Goal: Information Seeking & Learning: Learn about a topic

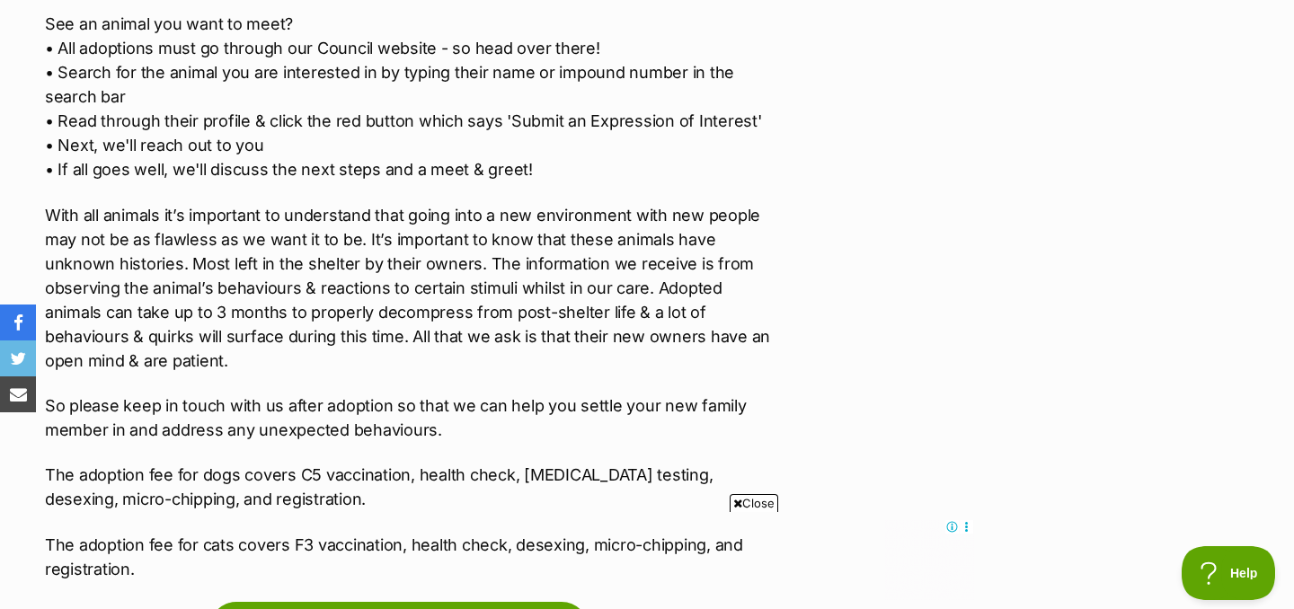
scroll to position [2845, 0]
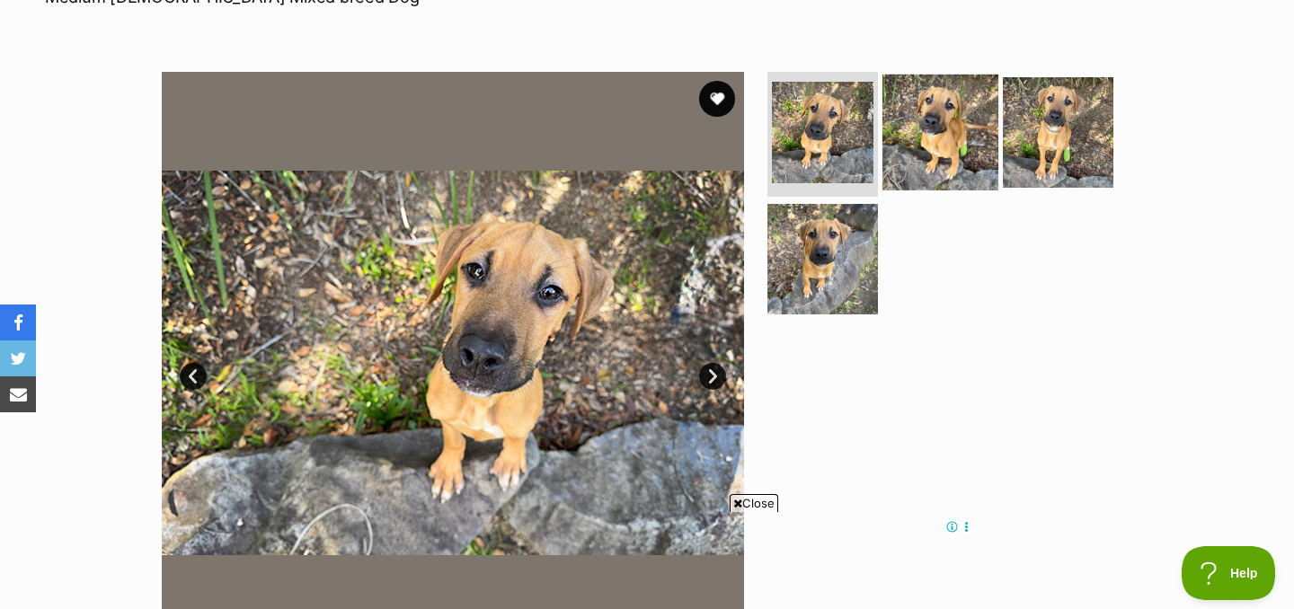
click at [906, 129] on img at bounding box center [941, 132] width 116 height 116
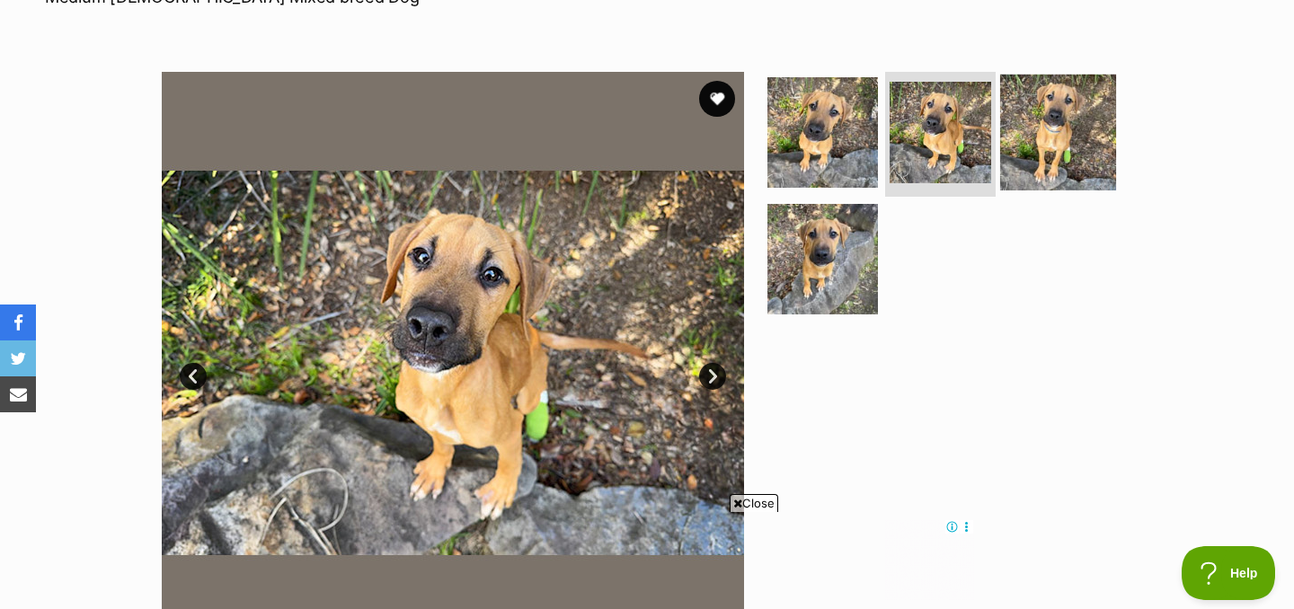
click at [1043, 102] on img at bounding box center [1058, 132] width 116 height 116
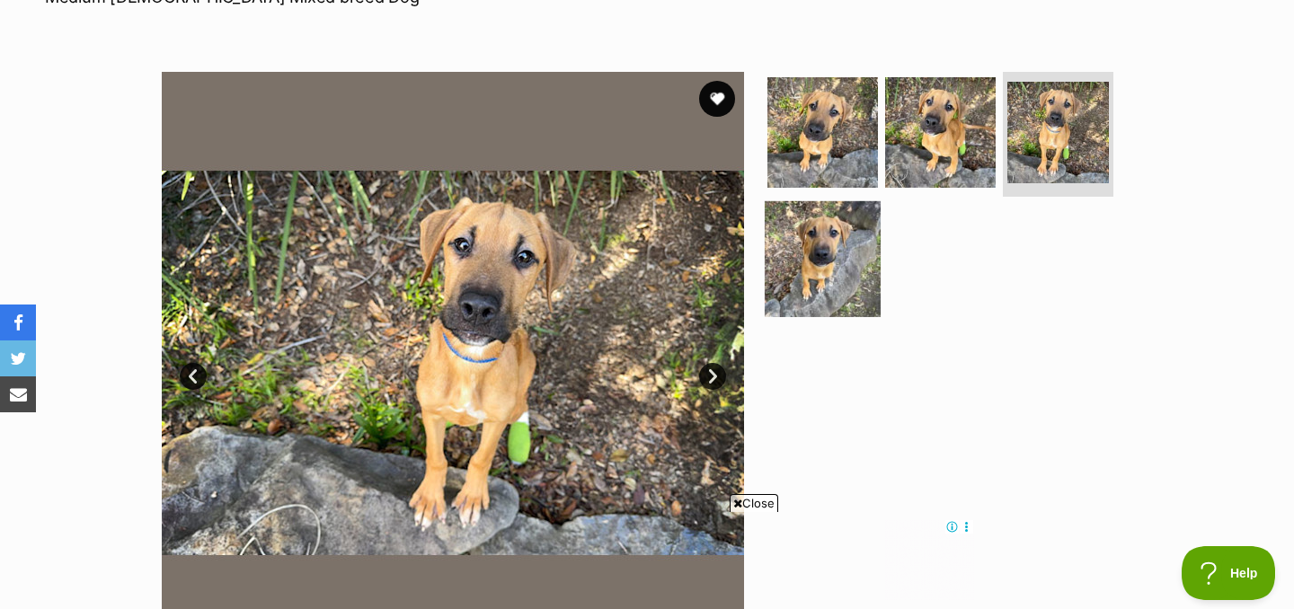
click at [842, 271] on img at bounding box center [823, 259] width 116 height 116
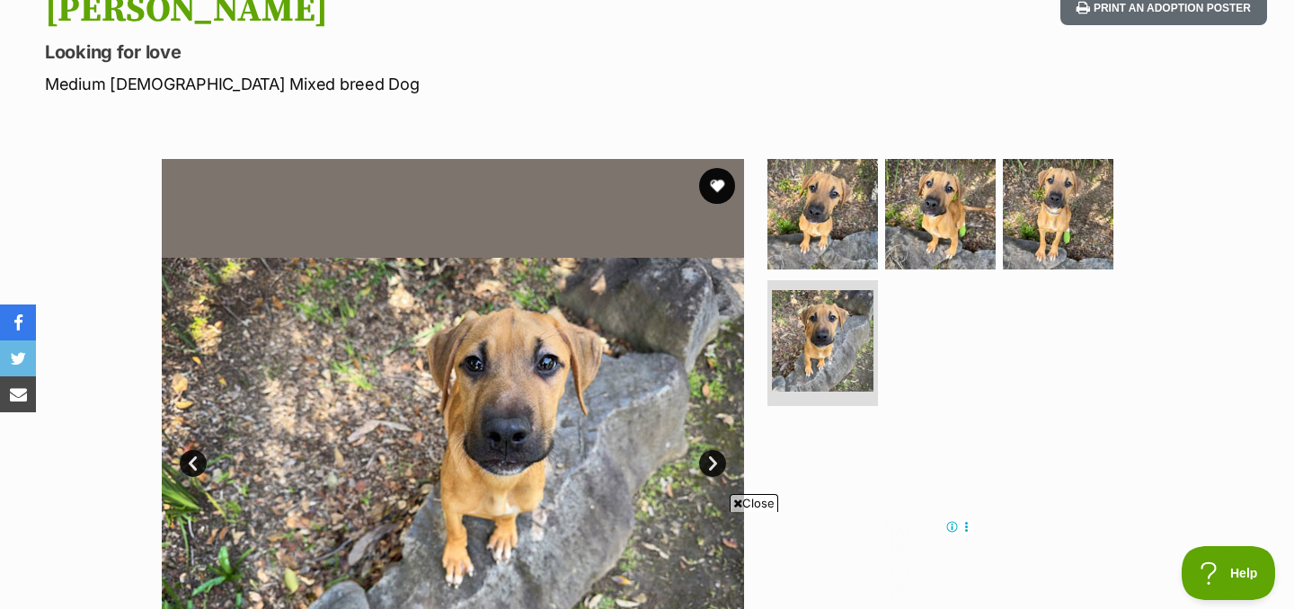
scroll to position [0, 0]
click at [850, 251] on img at bounding box center [823, 213] width 116 height 116
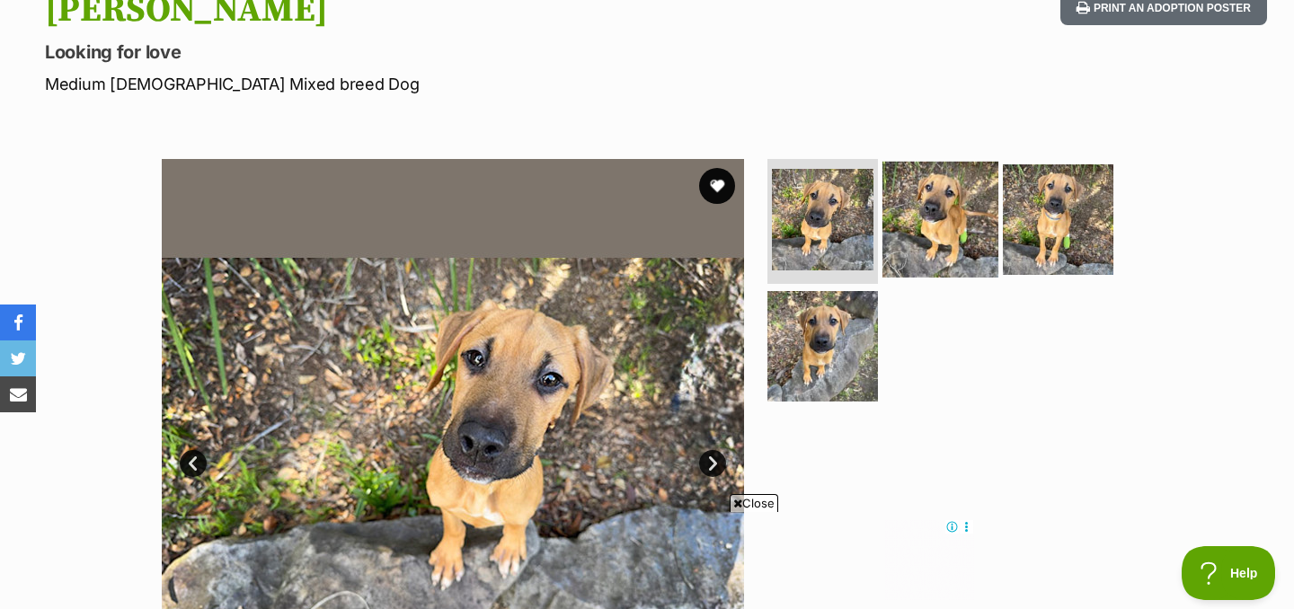
click at [957, 225] on img at bounding box center [941, 219] width 116 height 116
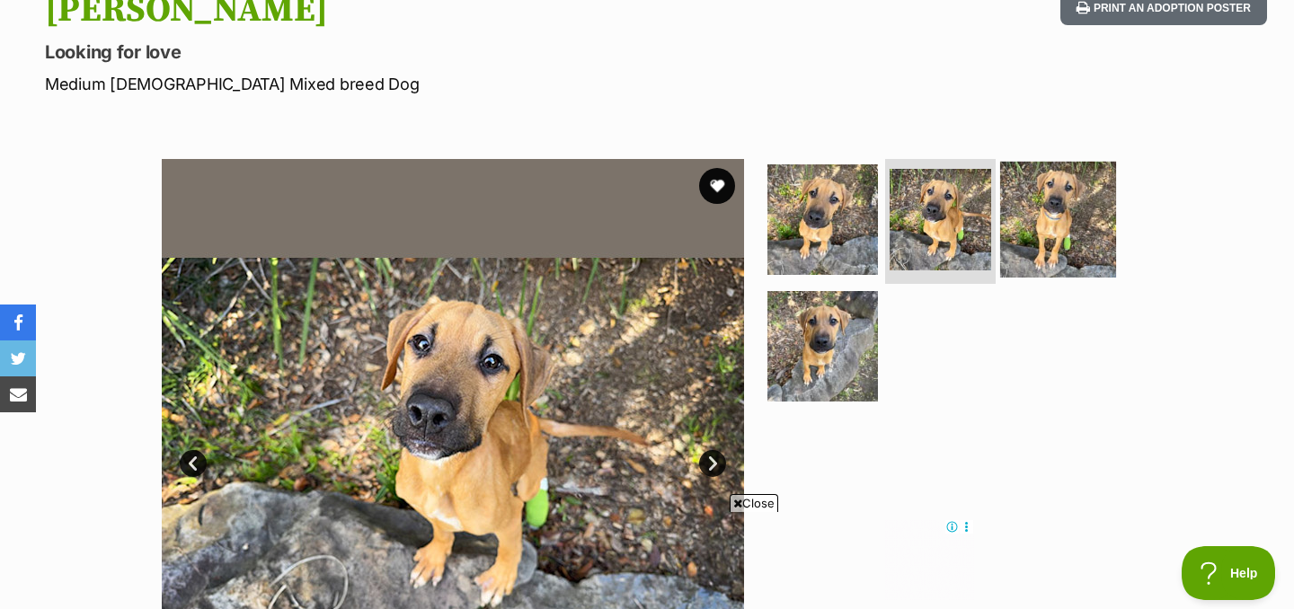
click at [1038, 237] on img at bounding box center [1058, 219] width 116 height 116
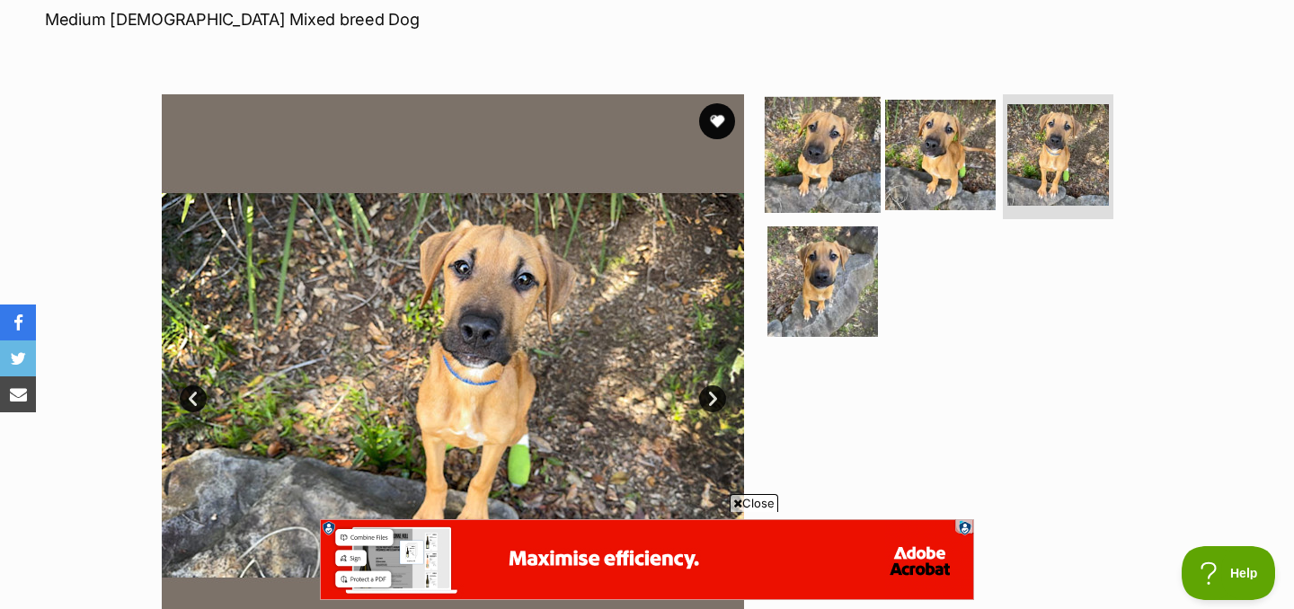
click at [855, 149] on img at bounding box center [823, 154] width 116 height 116
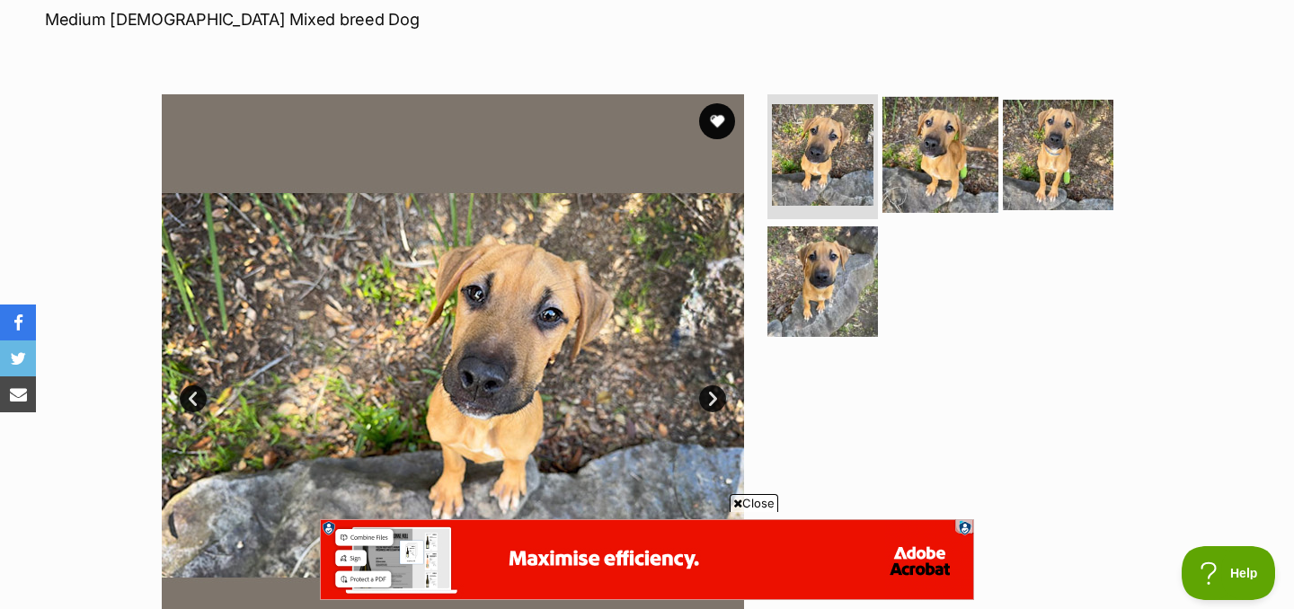
click at [944, 137] on img at bounding box center [941, 154] width 116 height 116
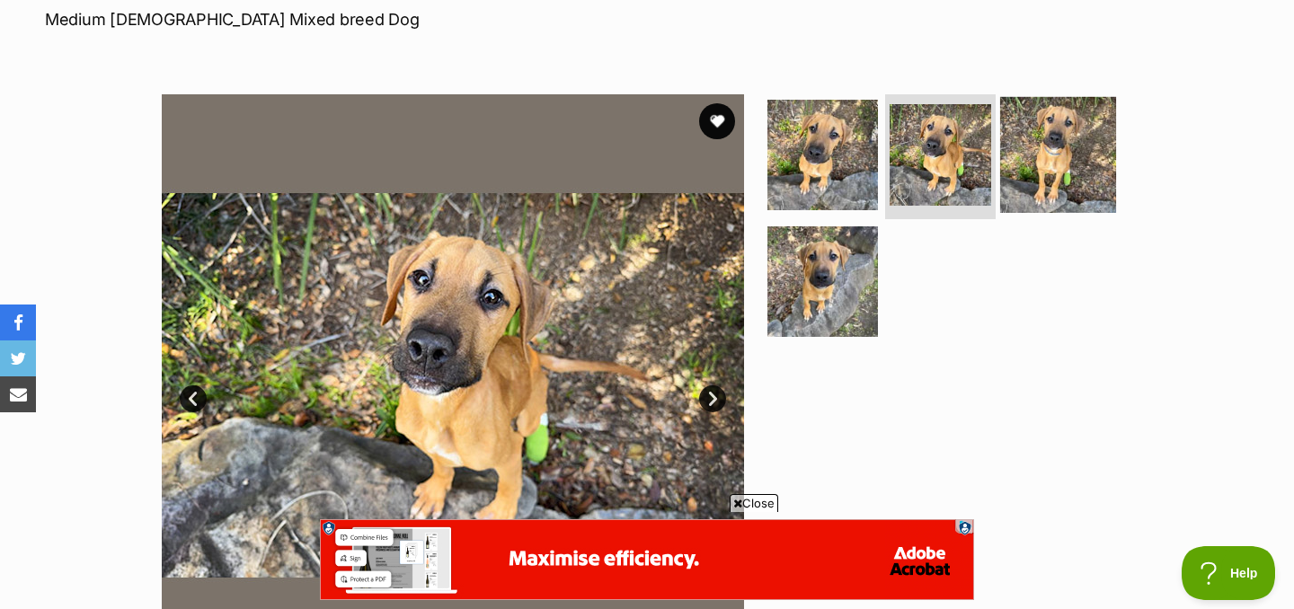
click at [1028, 152] on img at bounding box center [1058, 154] width 116 height 116
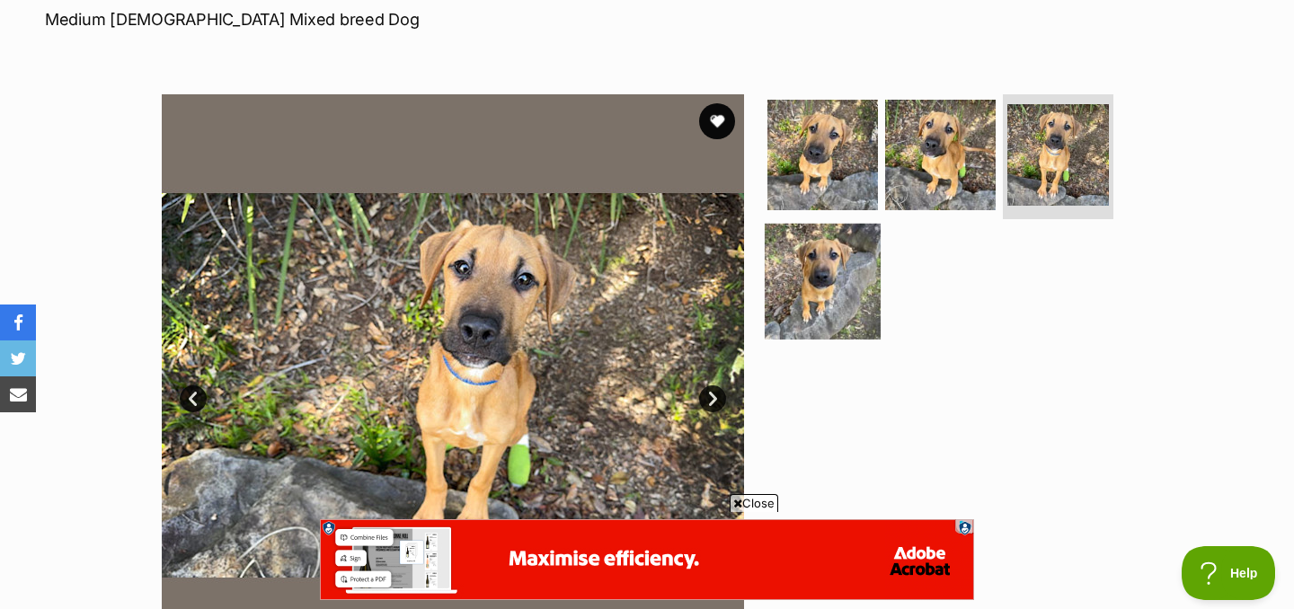
click at [828, 252] on img at bounding box center [823, 282] width 116 height 116
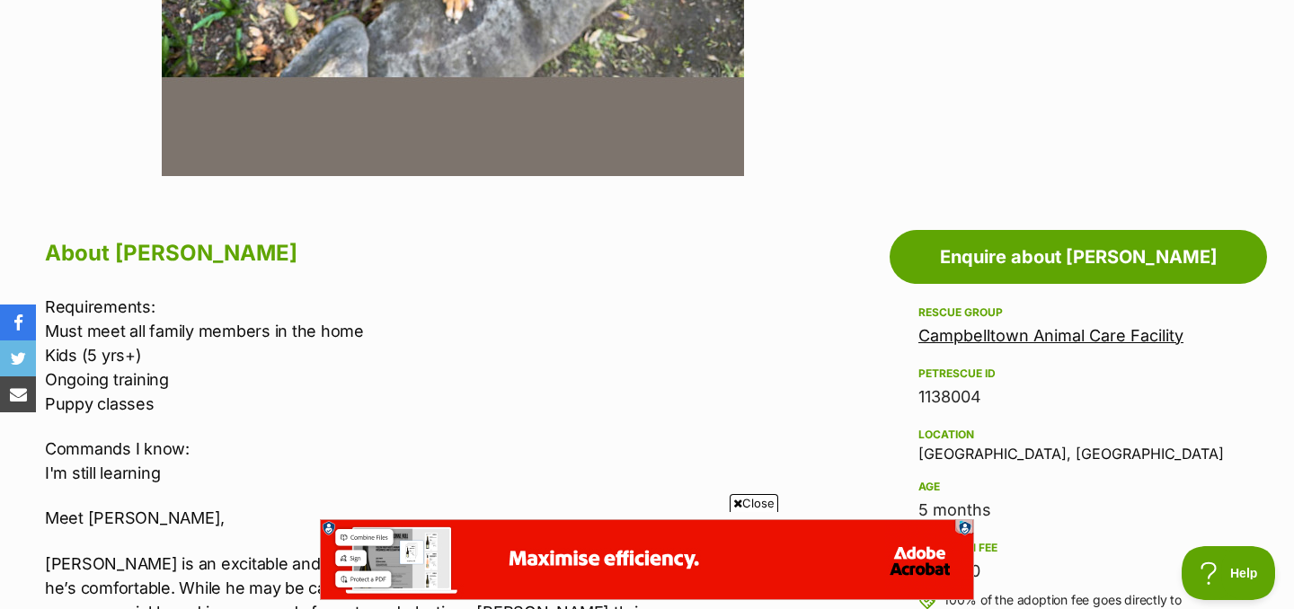
scroll to position [785, 0]
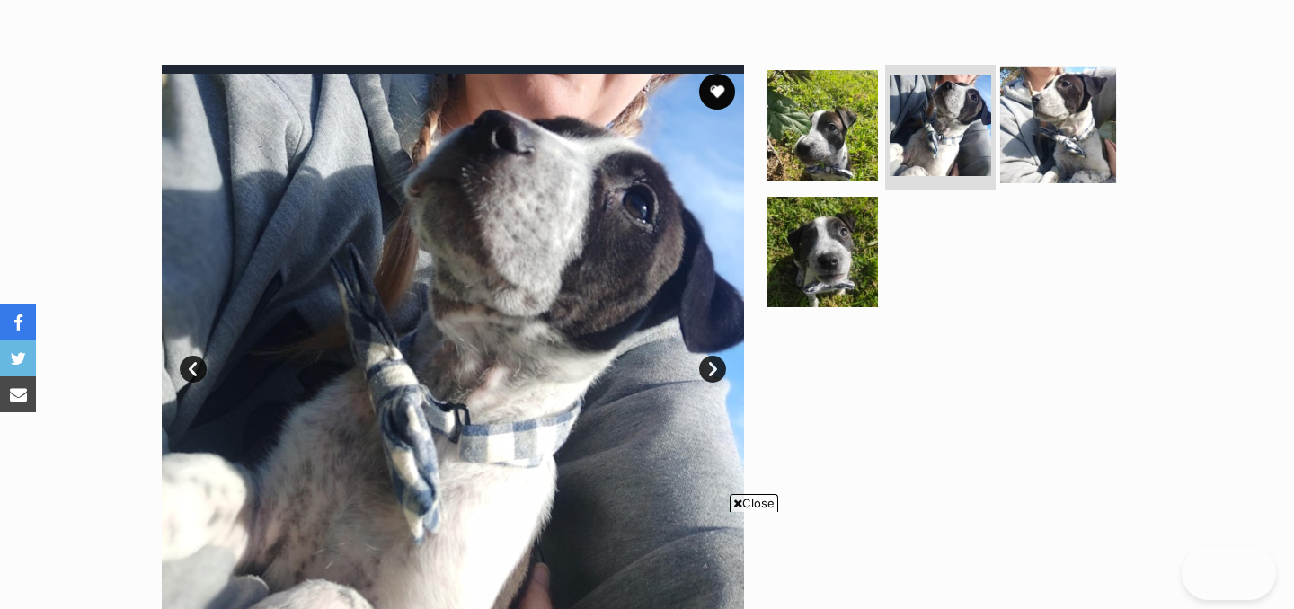
click at [1066, 124] on img at bounding box center [1058, 125] width 116 height 116
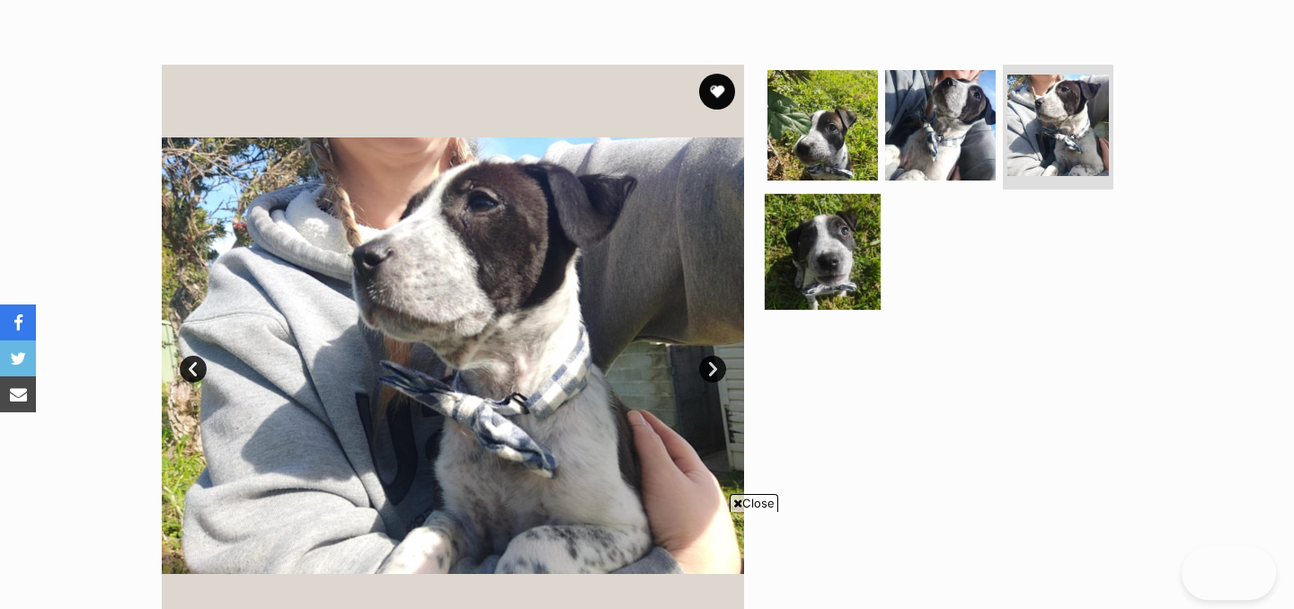
click at [849, 230] on img at bounding box center [823, 252] width 116 height 116
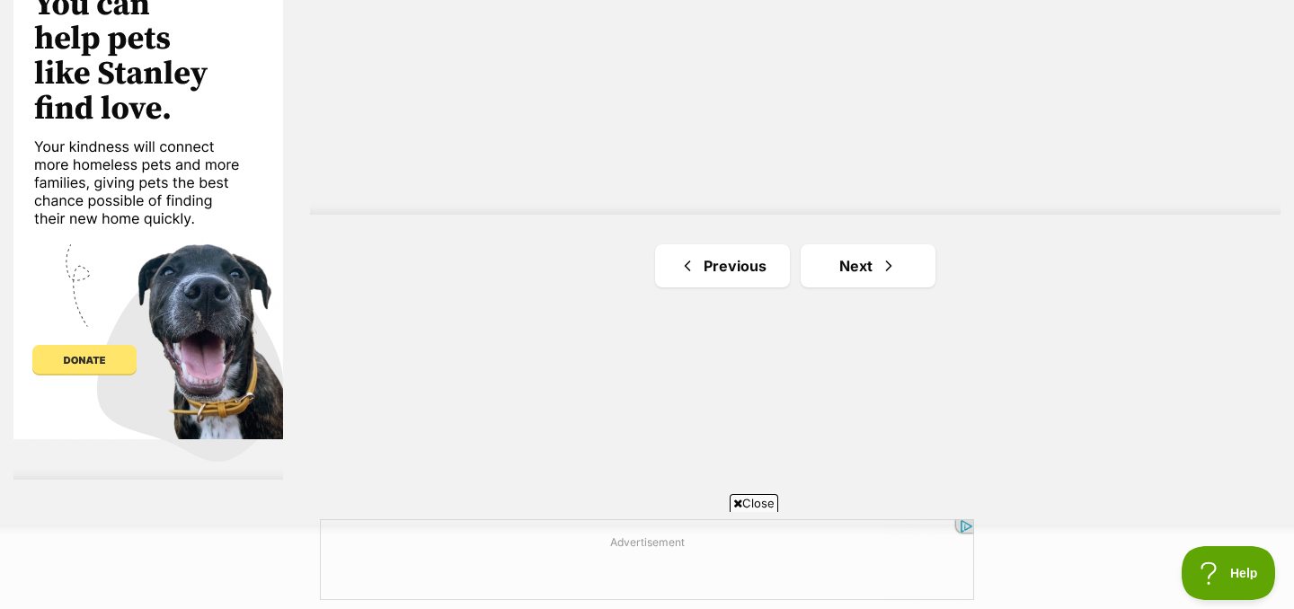
scroll to position [3387, 0]
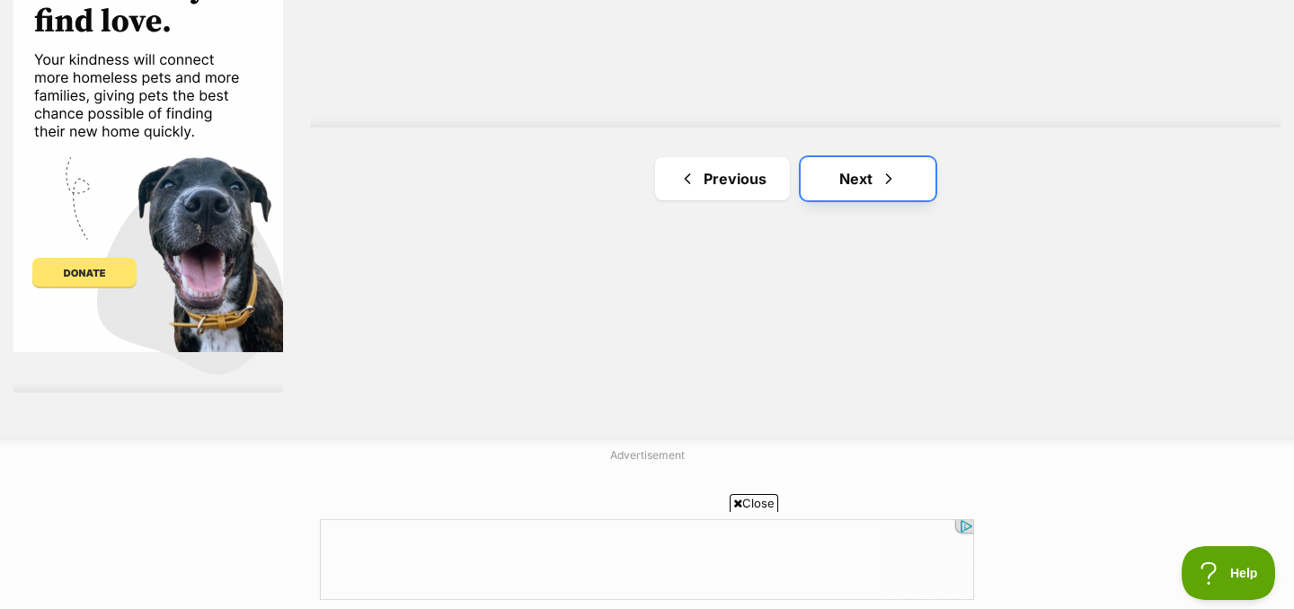
click at [846, 159] on link "Next" at bounding box center [868, 178] width 135 height 43
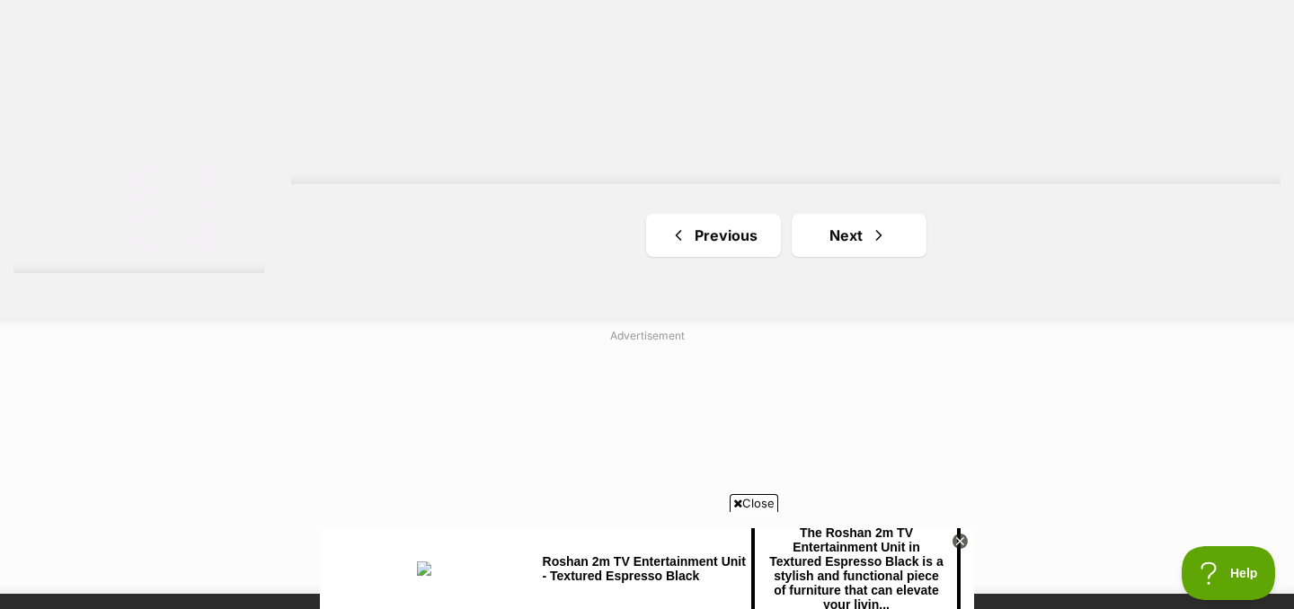
scroll to position [3480, 0]
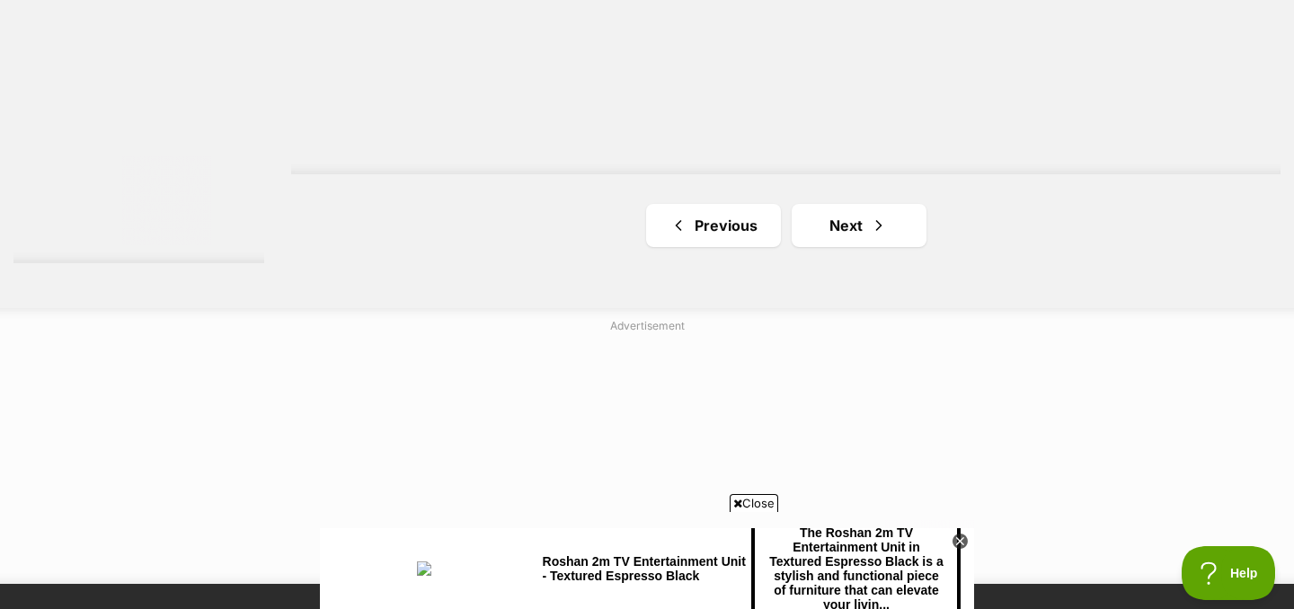
click at [837, 226] on link "Next" at bounding box center [859, 225] width 135 height 43
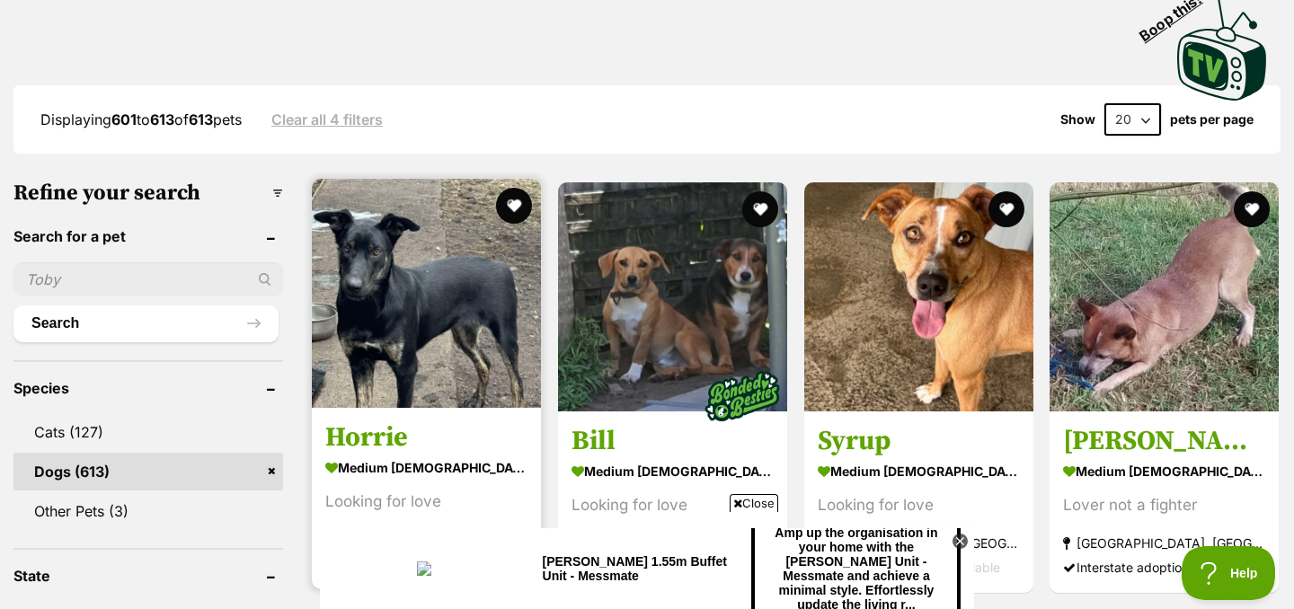
scroll to position [407, 0]
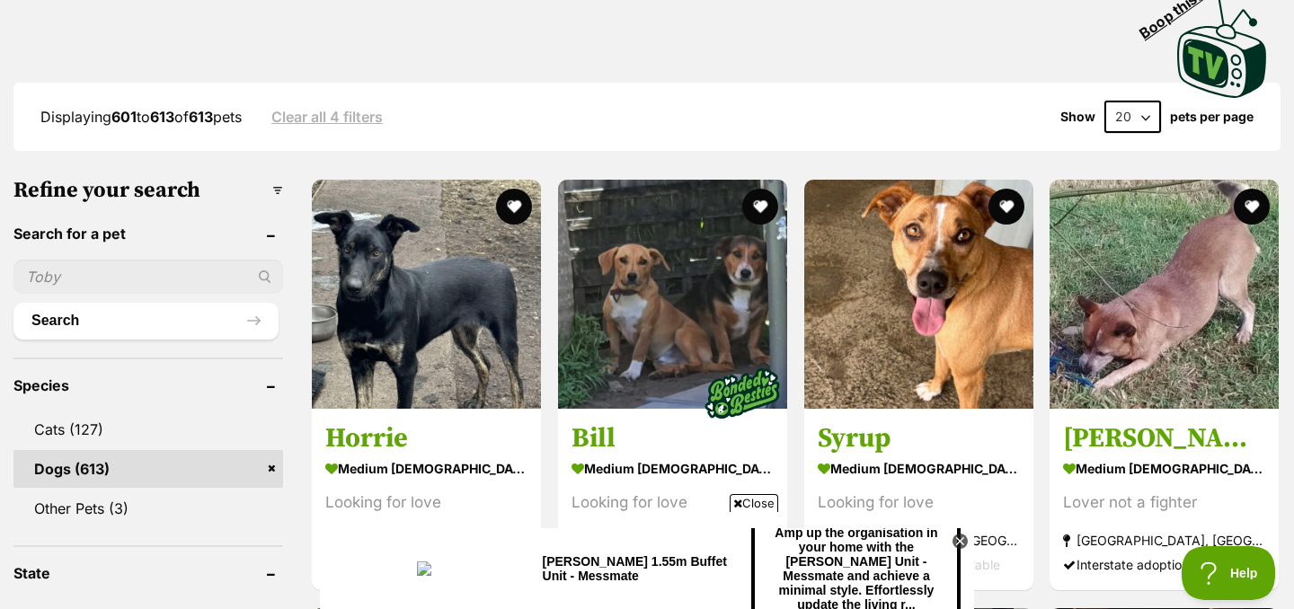
click at [342, 96] on div "Displaying 601 to 613 of 613 pets Clear all 4 filters Show 20 40 60 pets per pa…" at bounding box center [646, 117] width 1267 height 68
click at [342, 122] on link "Clear all 4 filters" at bounding box center [326, 117] width 111 height 16
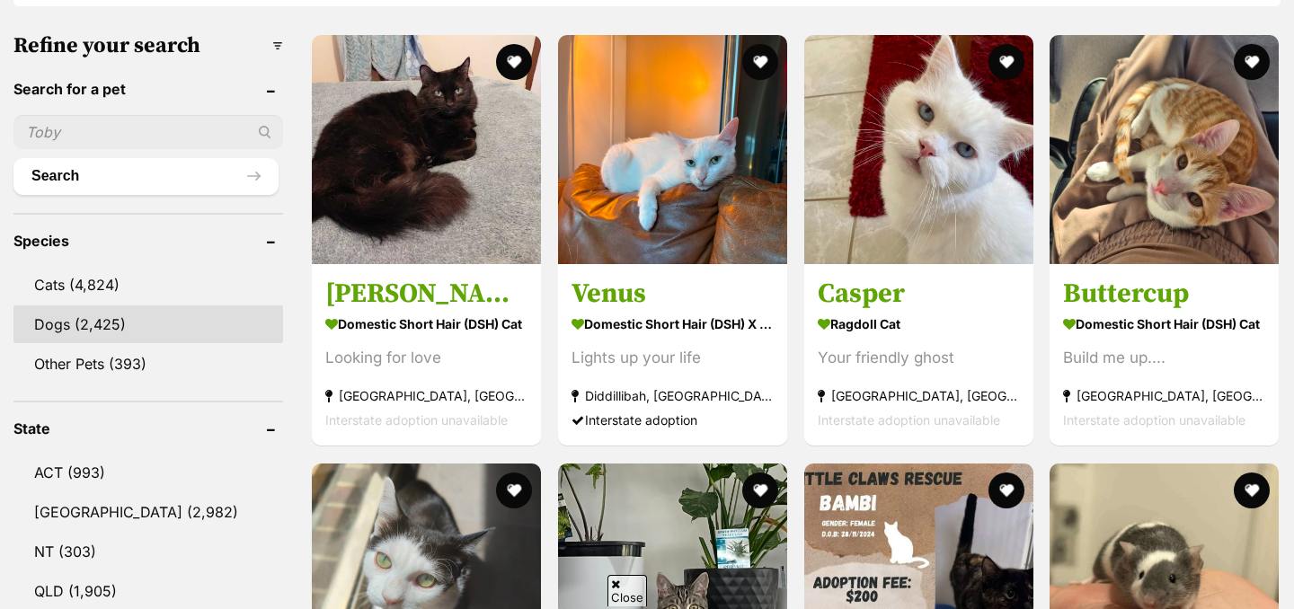
click at [97, 317] on link "Dogs (2,425)" at bounding box center [148, 325] width 270 height 38
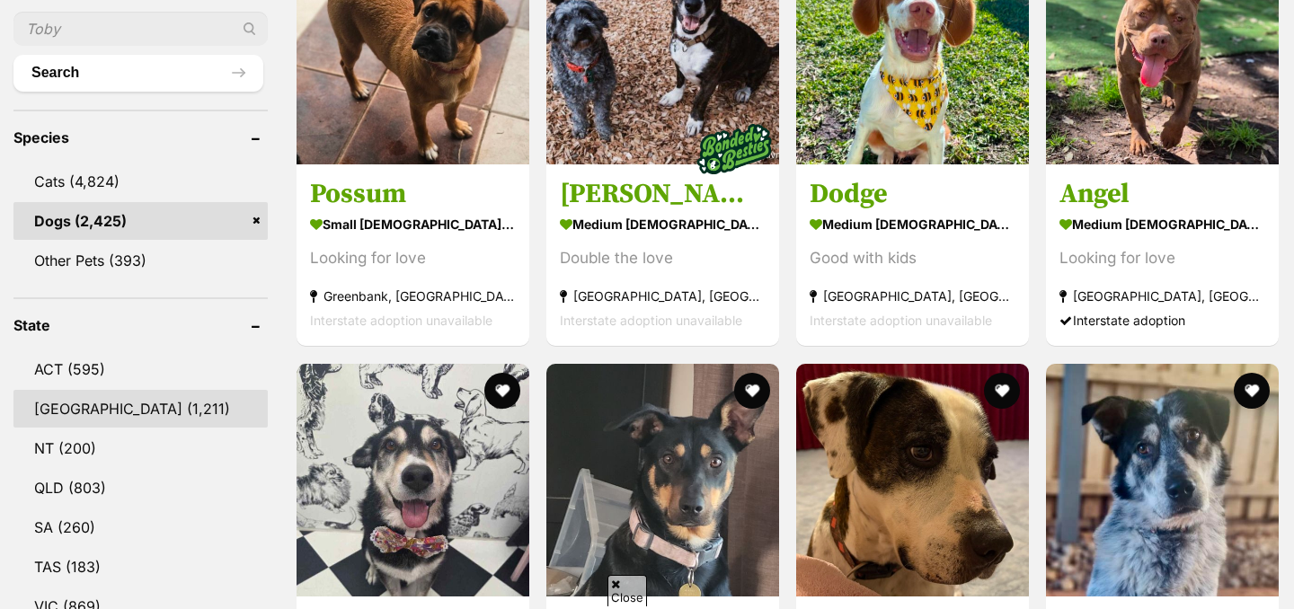
click at [93, 411] on link "NSW (1,211)" at bounding box center [140, 409] width 254 height 38
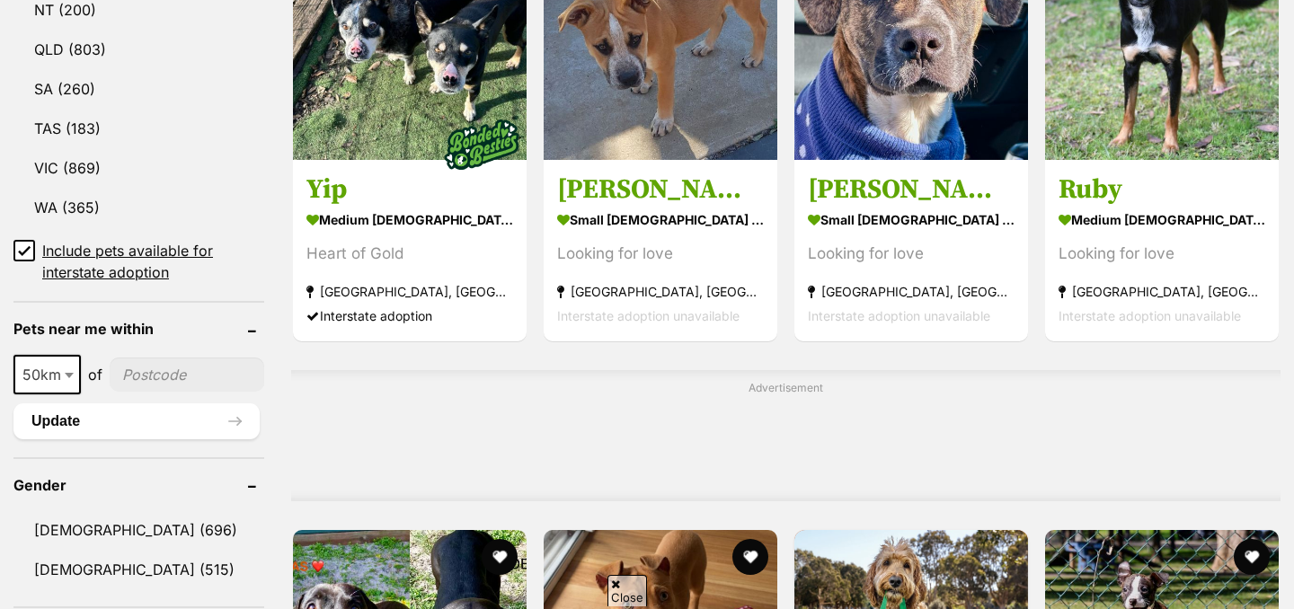
click at [59, 260] on span "Include pets available for interstate adoption" at bounding box center [153, 261] width 222 height 43
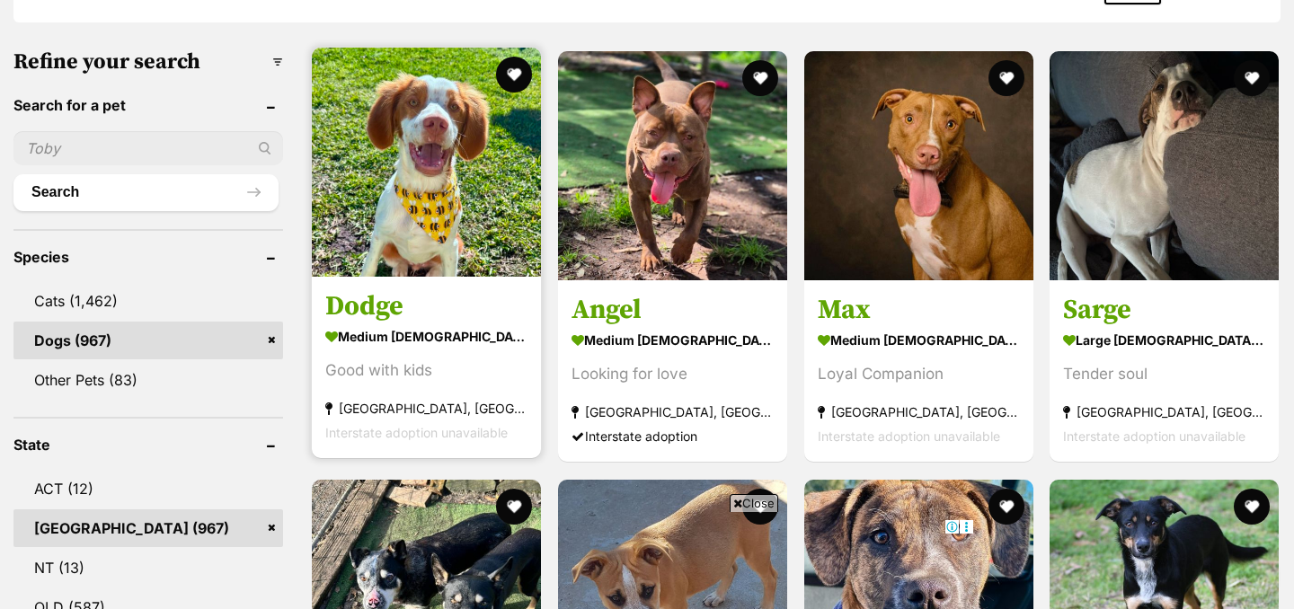
click at [538, 308] on link "Dodge medium male Dog Good with kids Mannering Park, NSW Interstate adoption un…" at bounding box center [426, 368] width 229 height 182
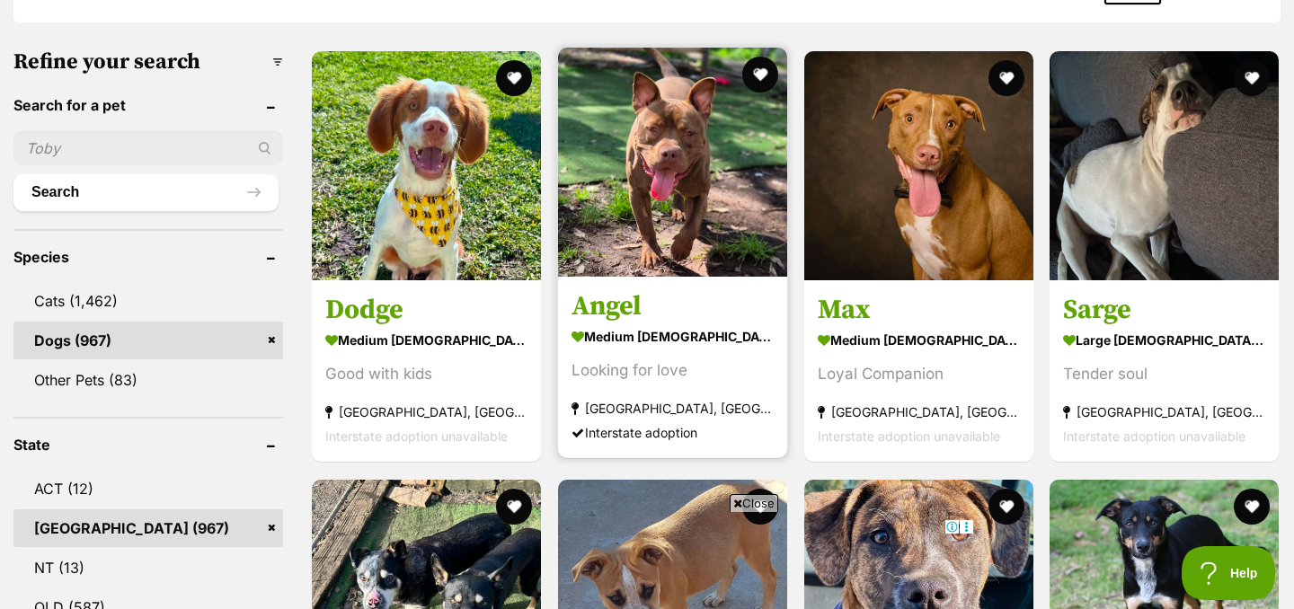
click at [653, 112] on img at bounding box center [672, 162] width 229 height 229
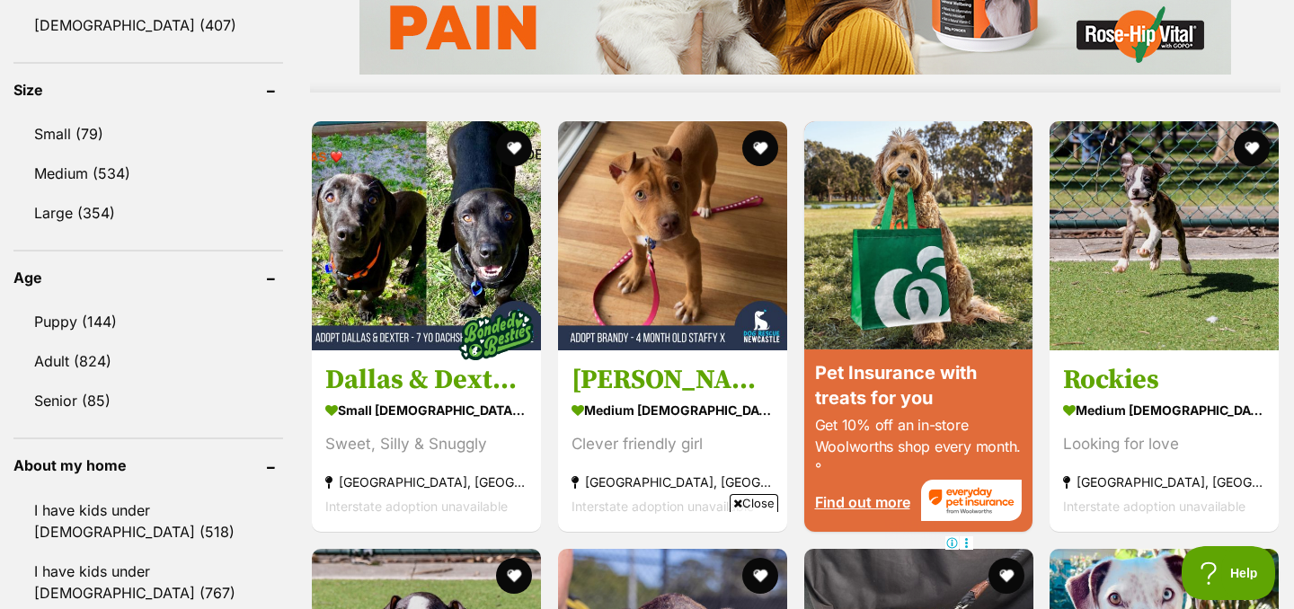
scroll to position [1679, 0]
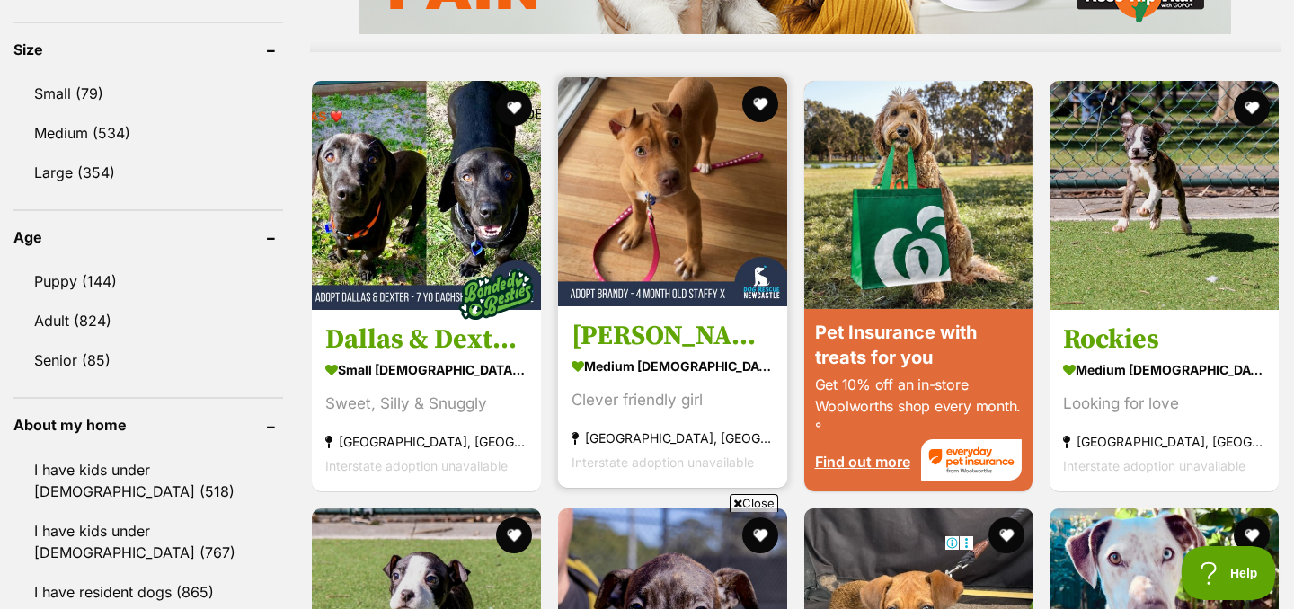
click at [690, 247] on img at bounding box center [672, 191] width 229 height 229
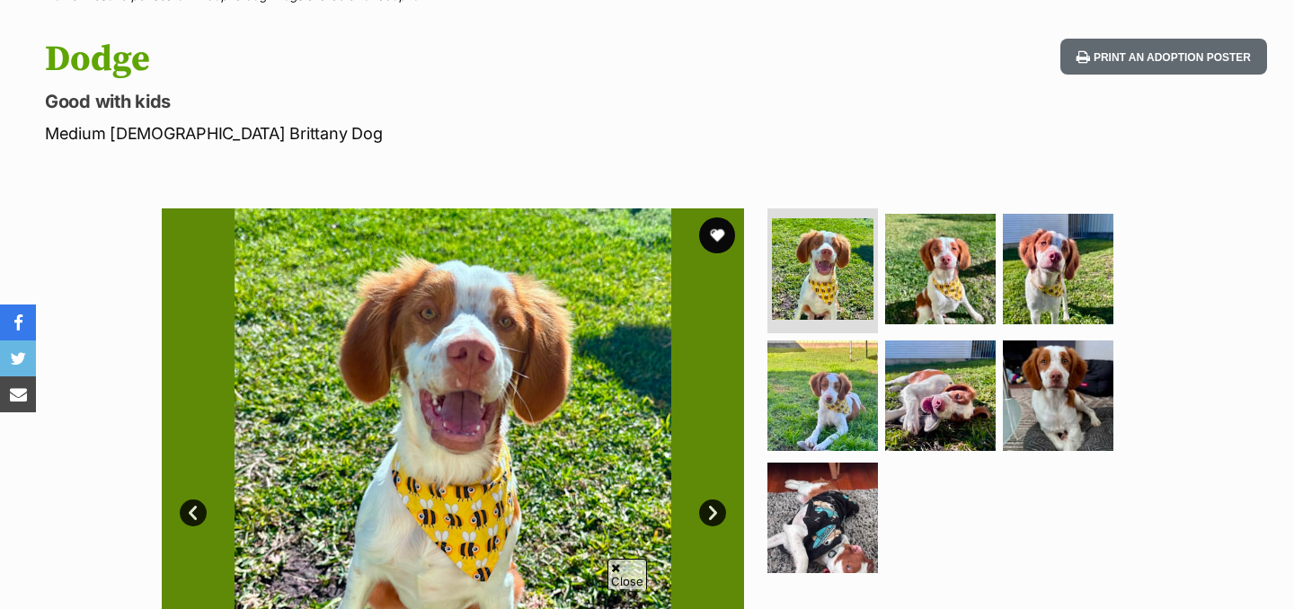
scroll to position [803, 0]
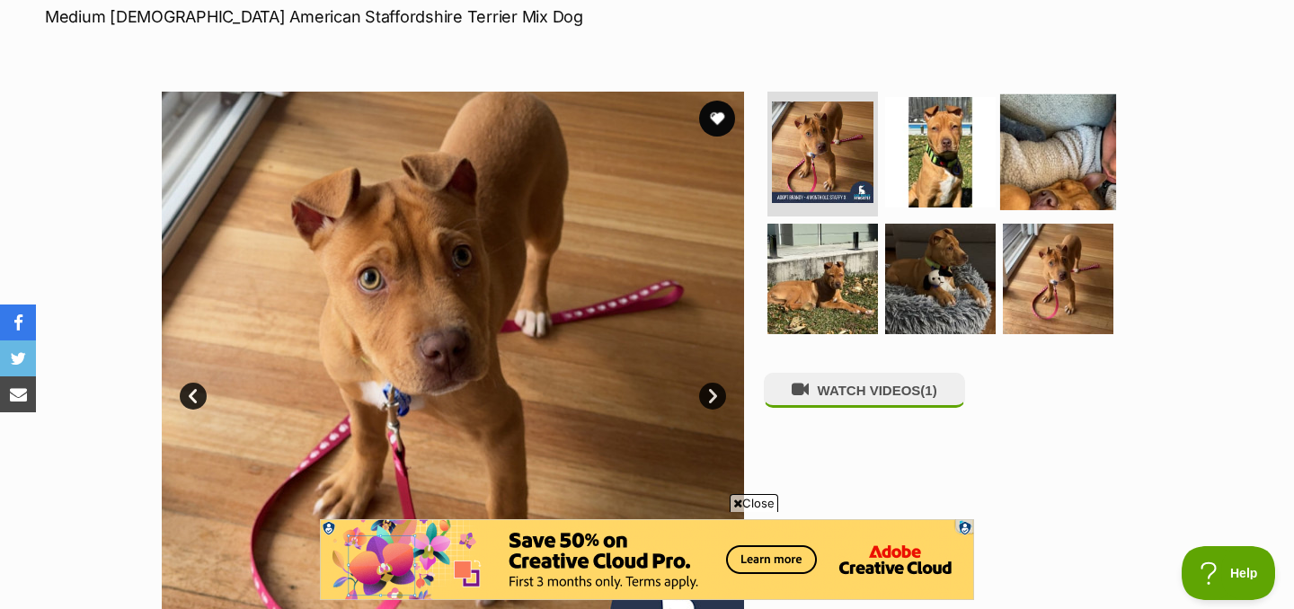
click at [1060, 121] on img at bounding box center [1058, 151] width 116 height 116
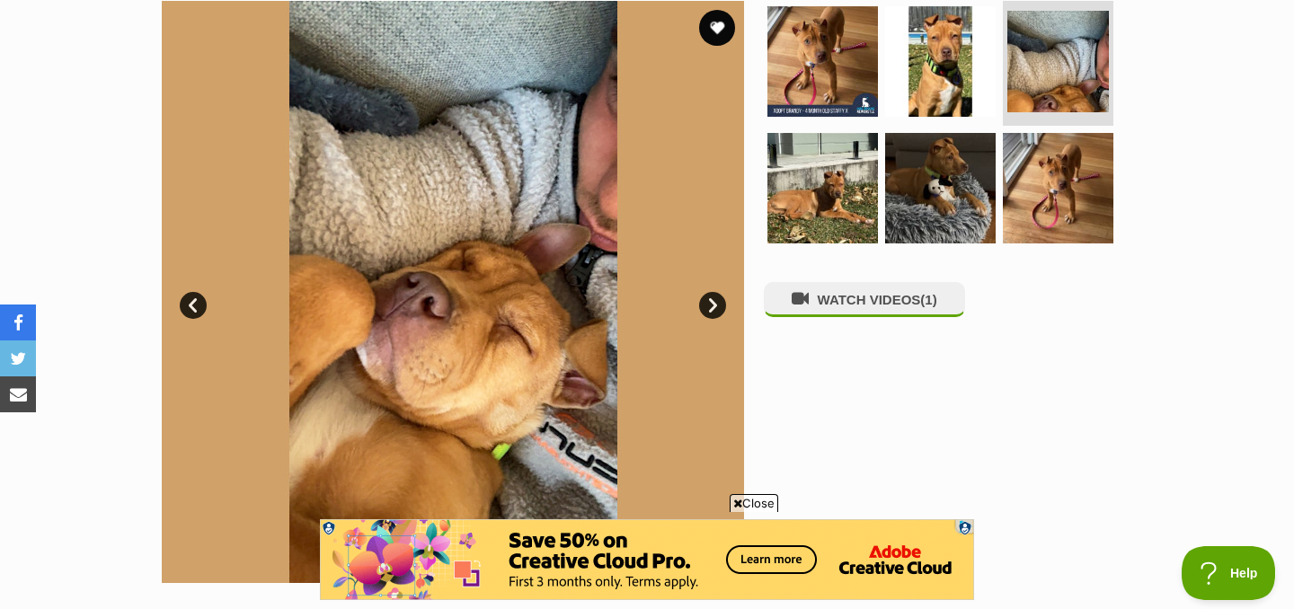
scroll to position [416, 0]
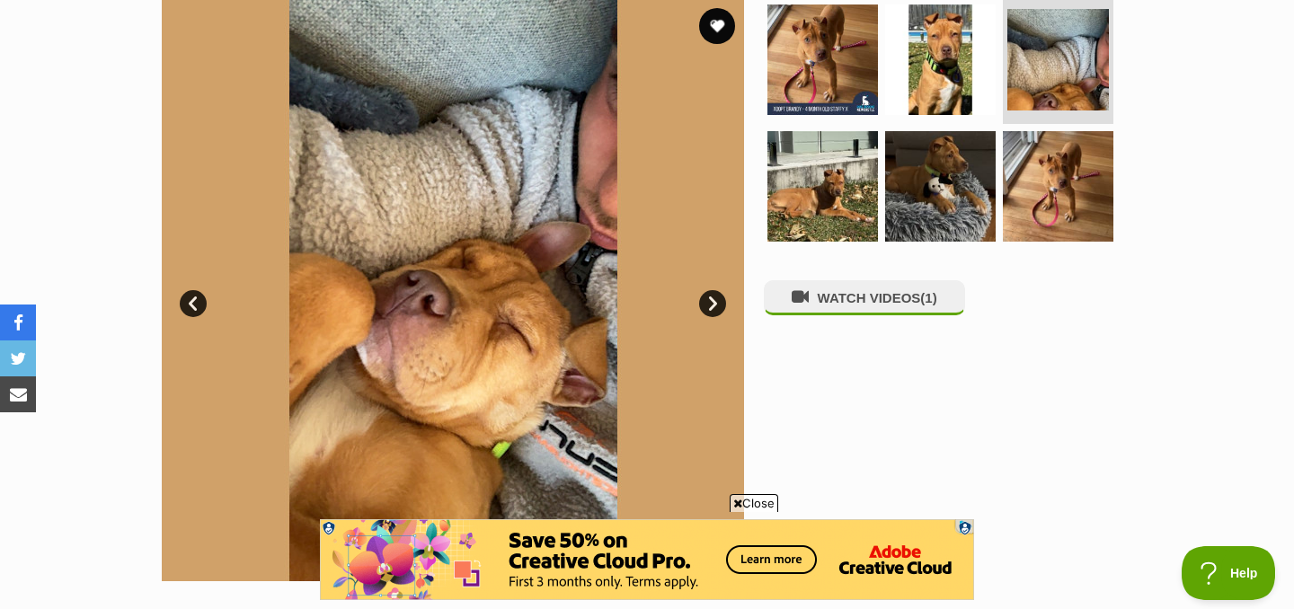
click at [709, 290] on link "Next" at bounding box center [712, 303] width 27 height 27
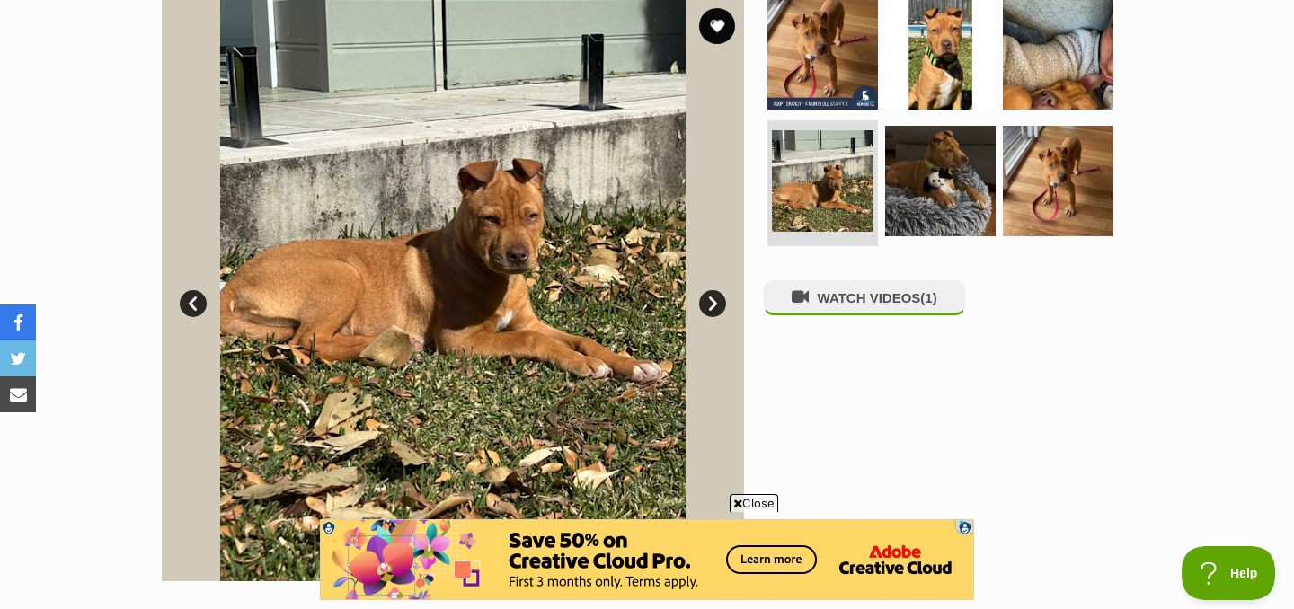
click at [709, 290] on link "Next" at bounding box center [712, 303] width 27 height 27
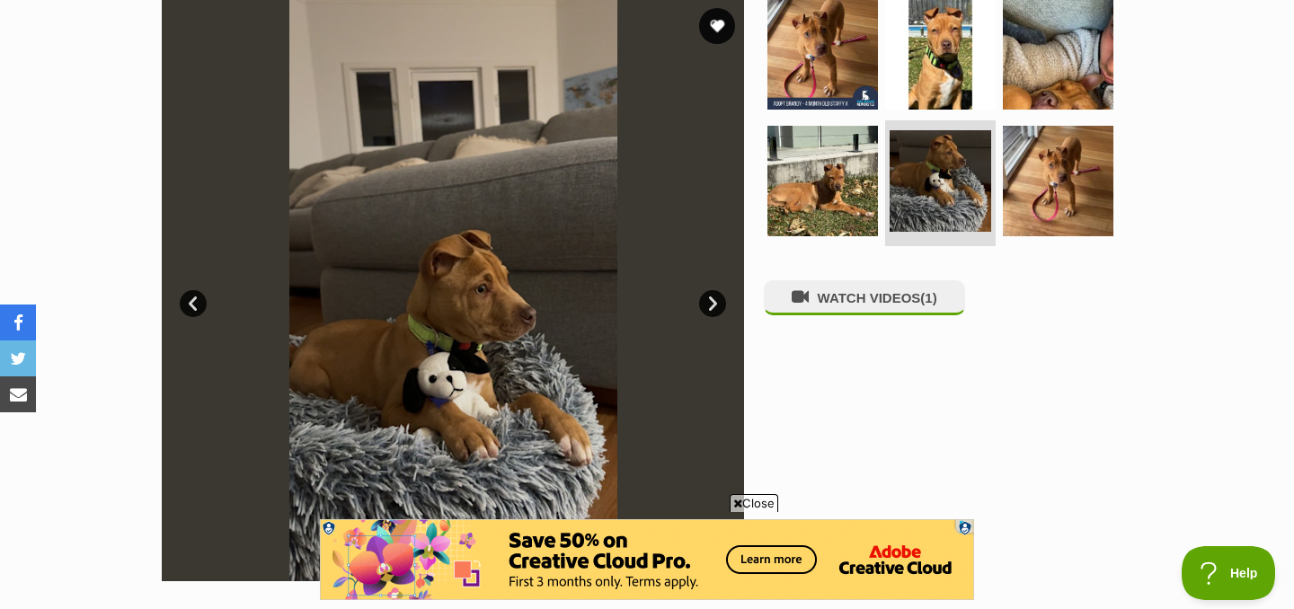
click at [710, 290] on link "Next" at bounding box center [712, 303] width 27 height 27
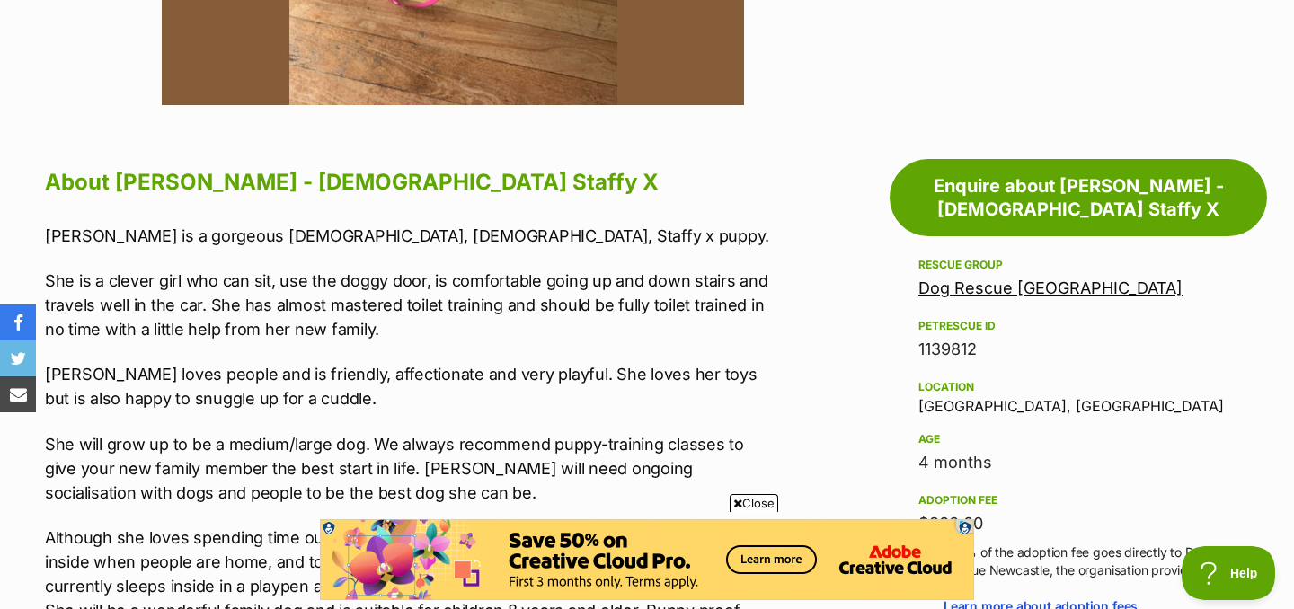
scroll to position [955, 0]
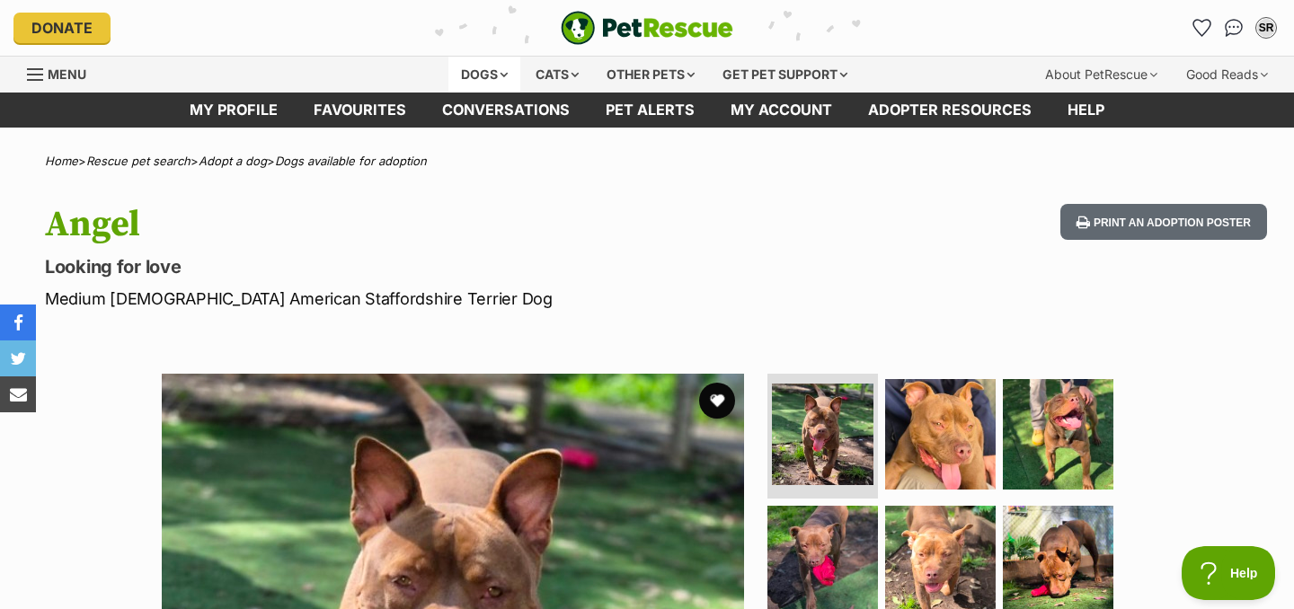
click at [483, 69] on div "Dogs" at bounding box center [484, 75] width 72 height 36
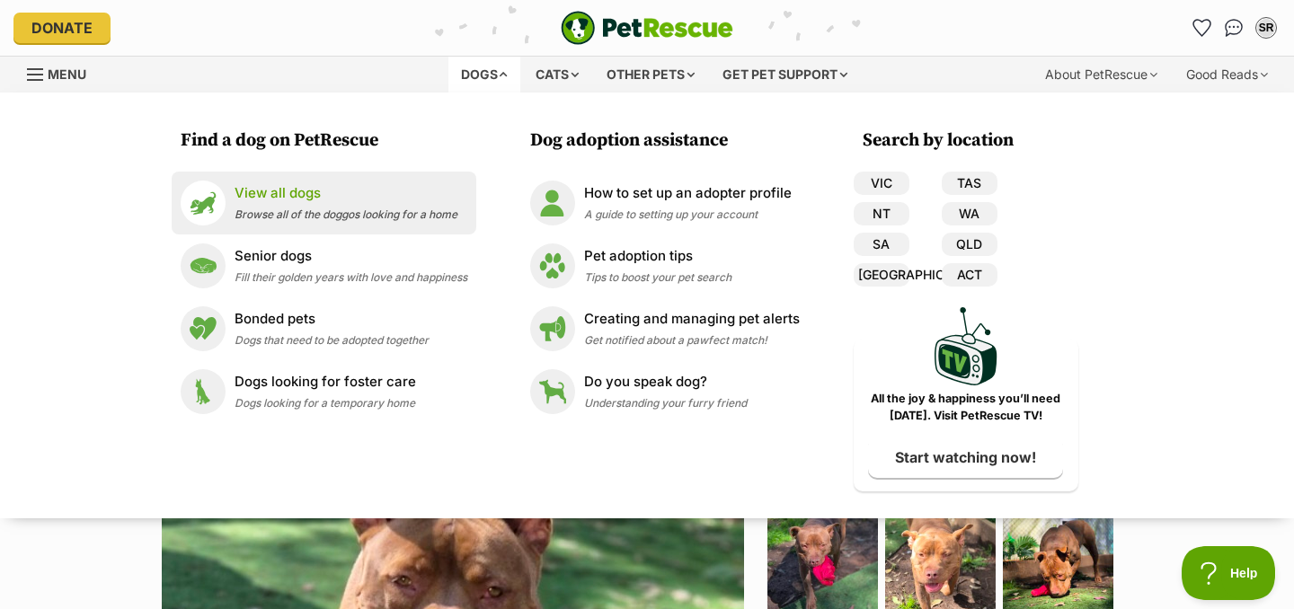
click at [284, 181] on link "View all dogs Browse all of the doggos looking for a home" at bounding box center [324, 203] width 287 height 45
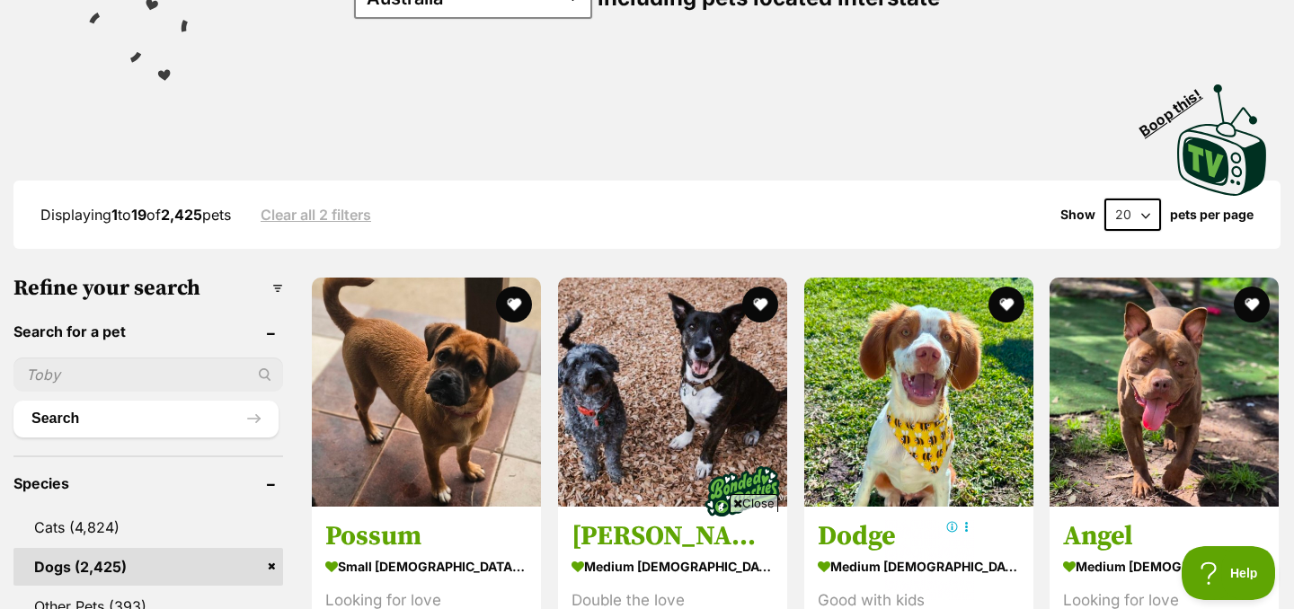
scroll to position [496, 0]
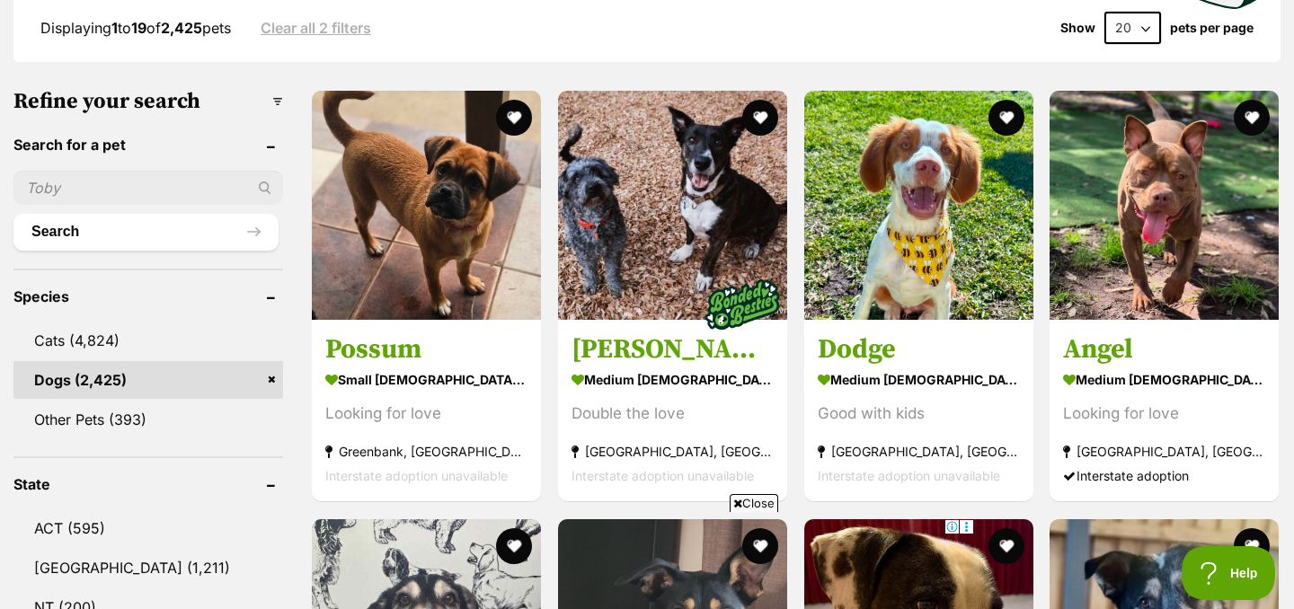
click at [204, 191] on input "text" at bounding box center [148, 188] width 270 height 34
type input "[PERSON_NAME]"
click at [13, 214] on button "Search" at bounding box center [145, 232] width 265 height 36
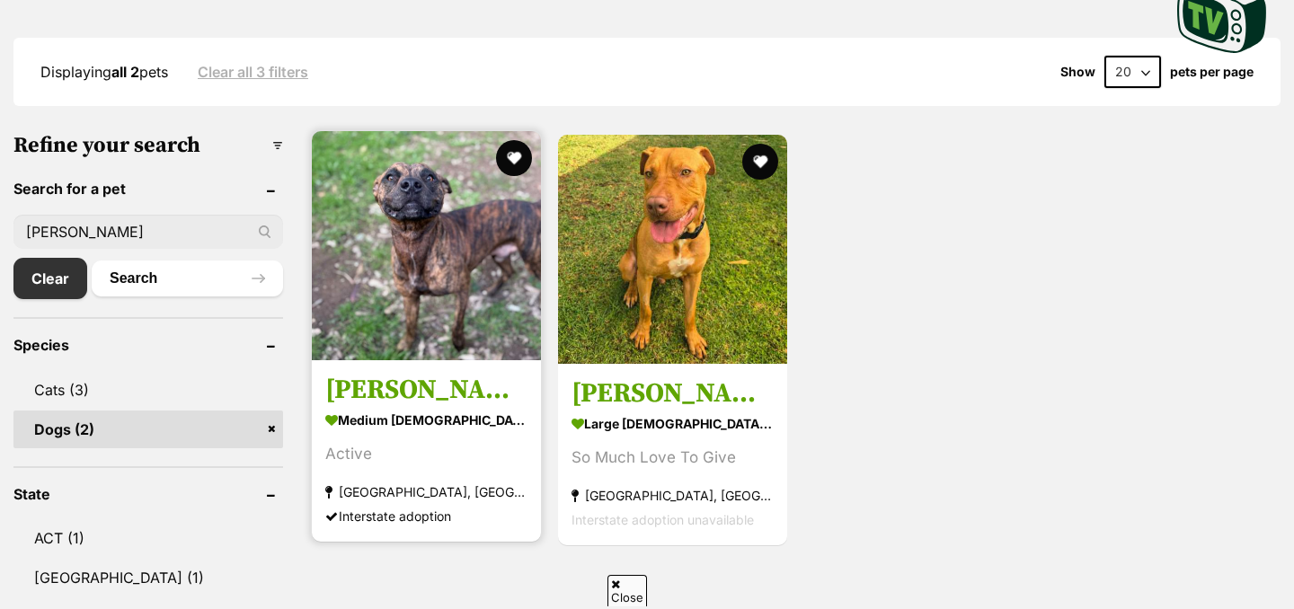
click at [465, 323] on img at bounding box center [426, 245] width 229 height 229
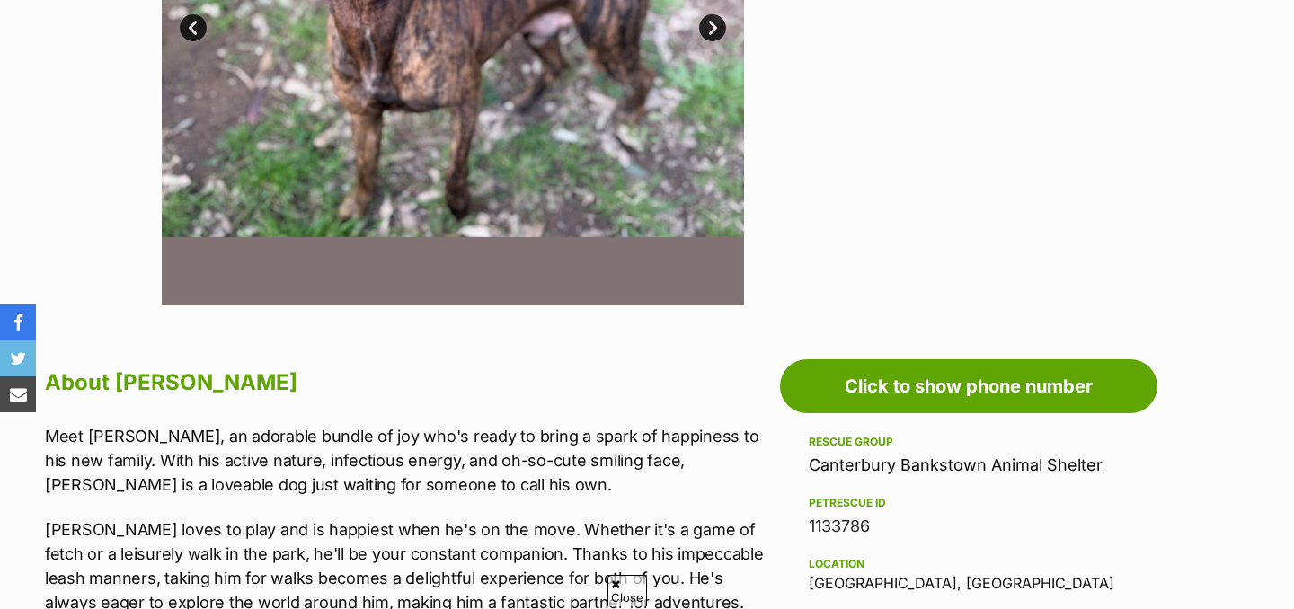
scroll to position [652, 0]
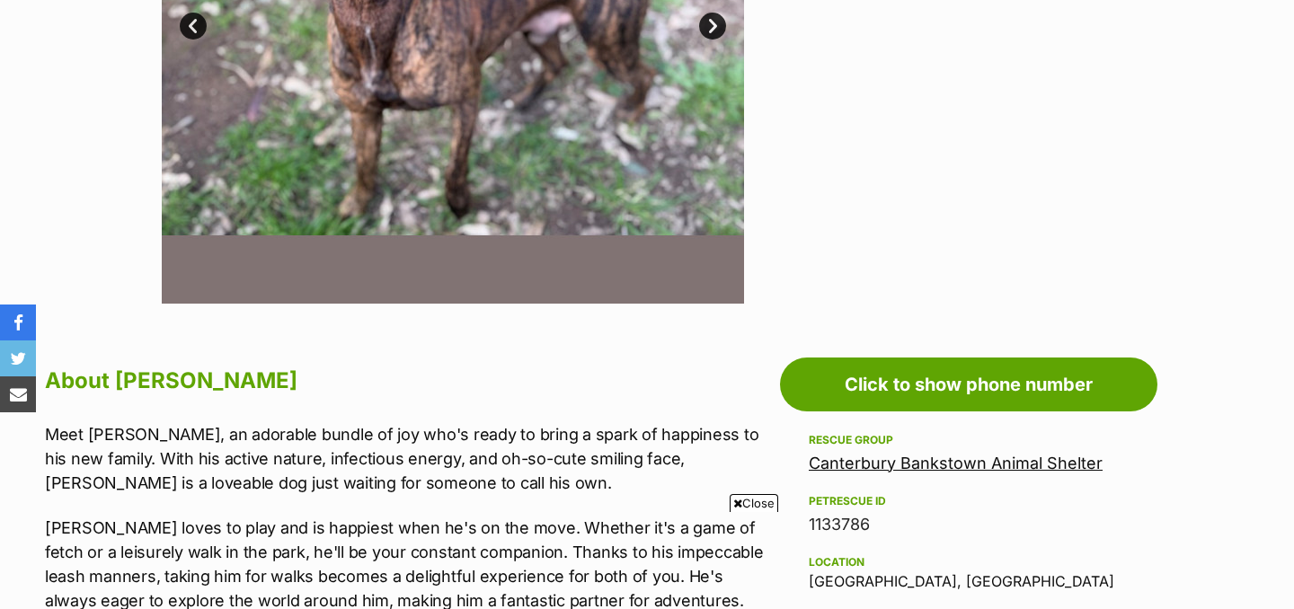
click at [928, 457] on link "Canterbury Bankstown Animal Shelter" at bounding box center [956, 463] width 294 height 19
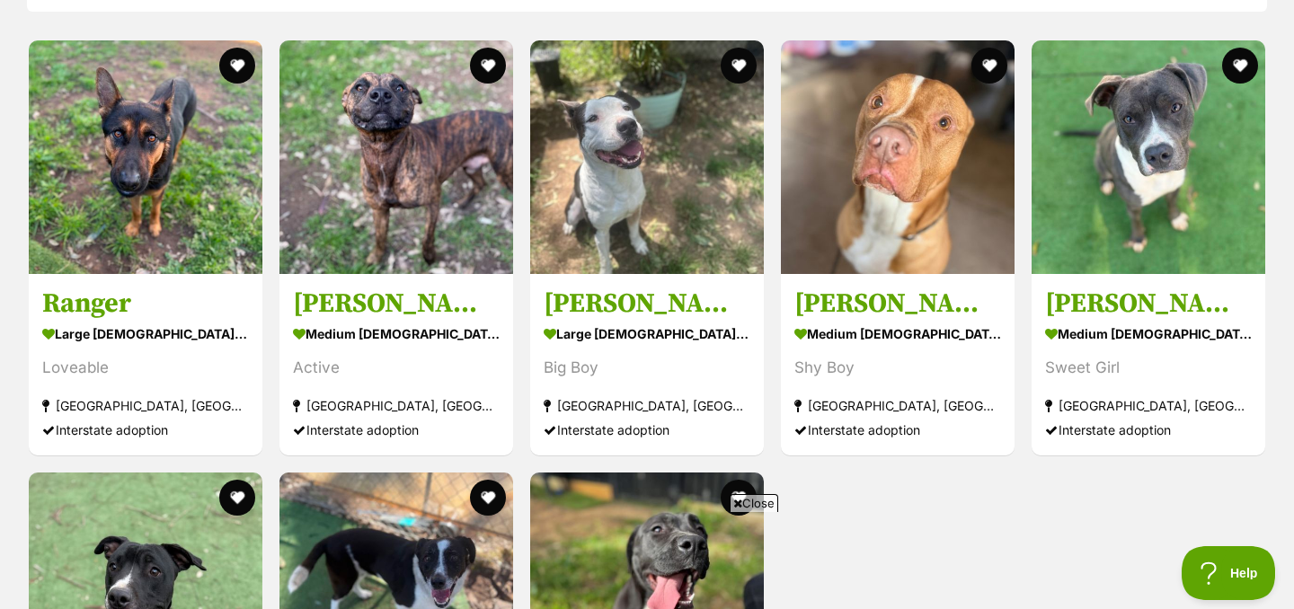
scroll to position [1811, 0]
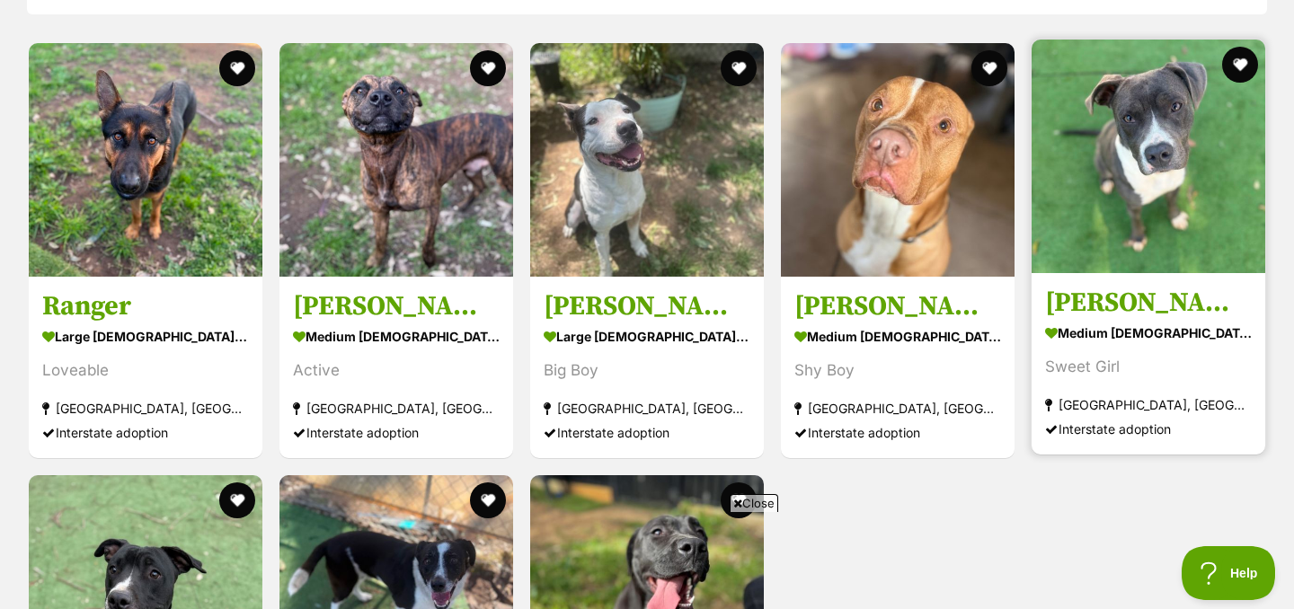
click at [1141, 341] on div "medium [DEMOGRAPHIC_DATA] Dog" at bounding box center [1148, 333] width 207 height 26
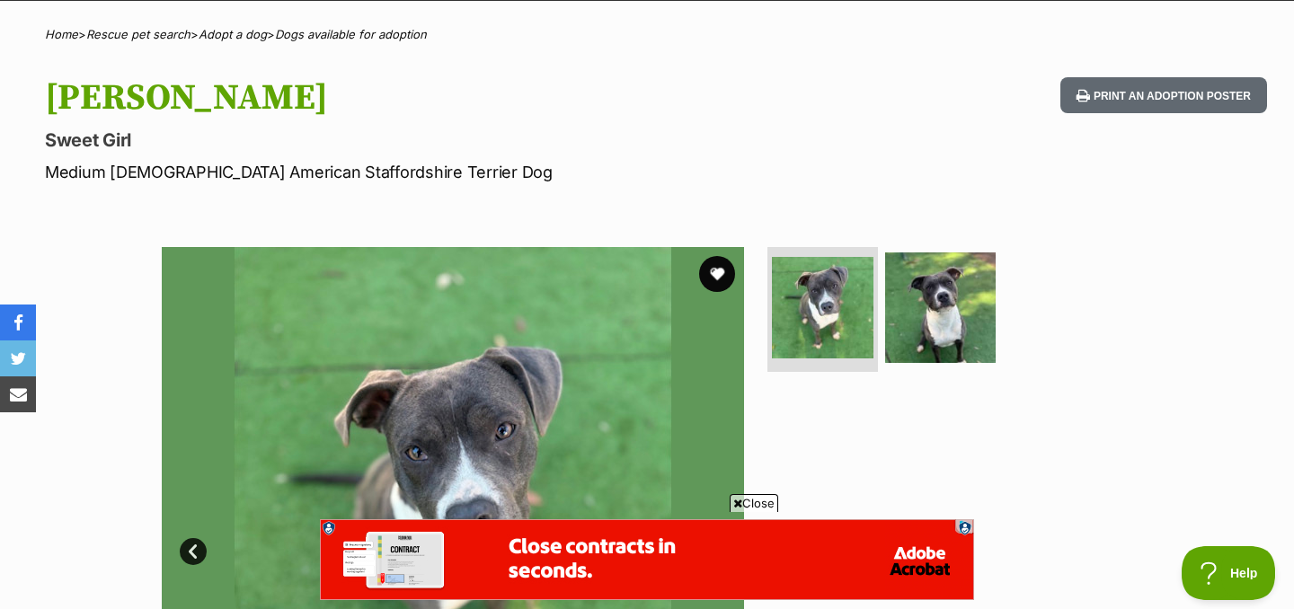
scroll to position [250, 0]
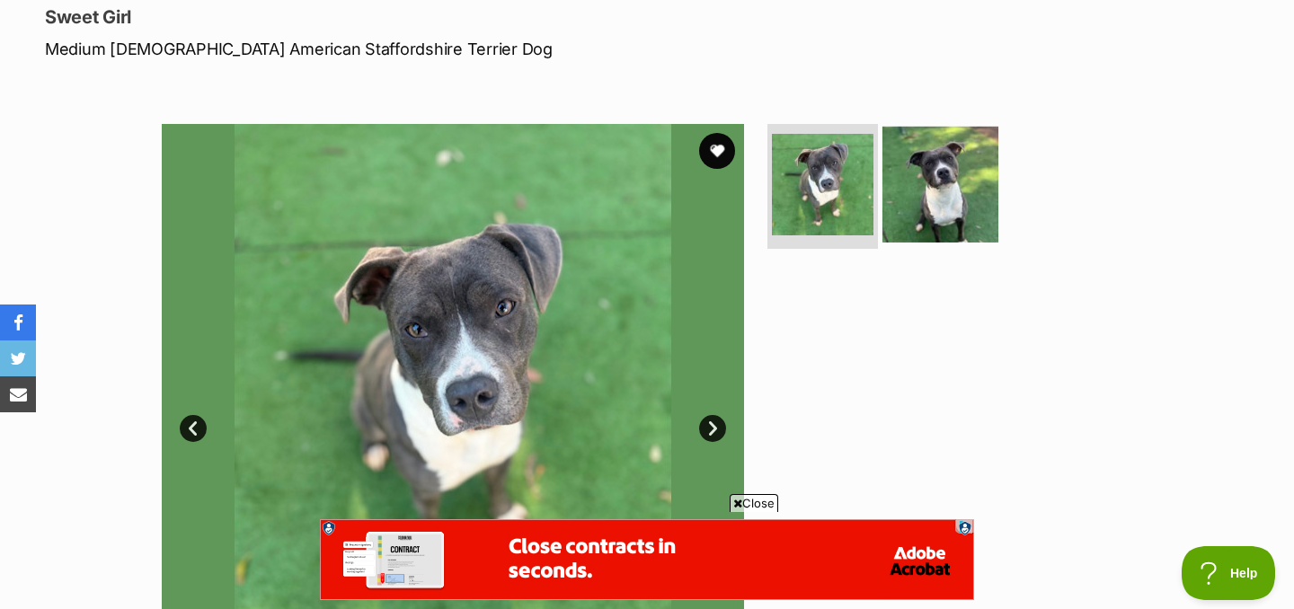
click at [958, 177] on img at bounding box center [941, 184] width 116 height 116
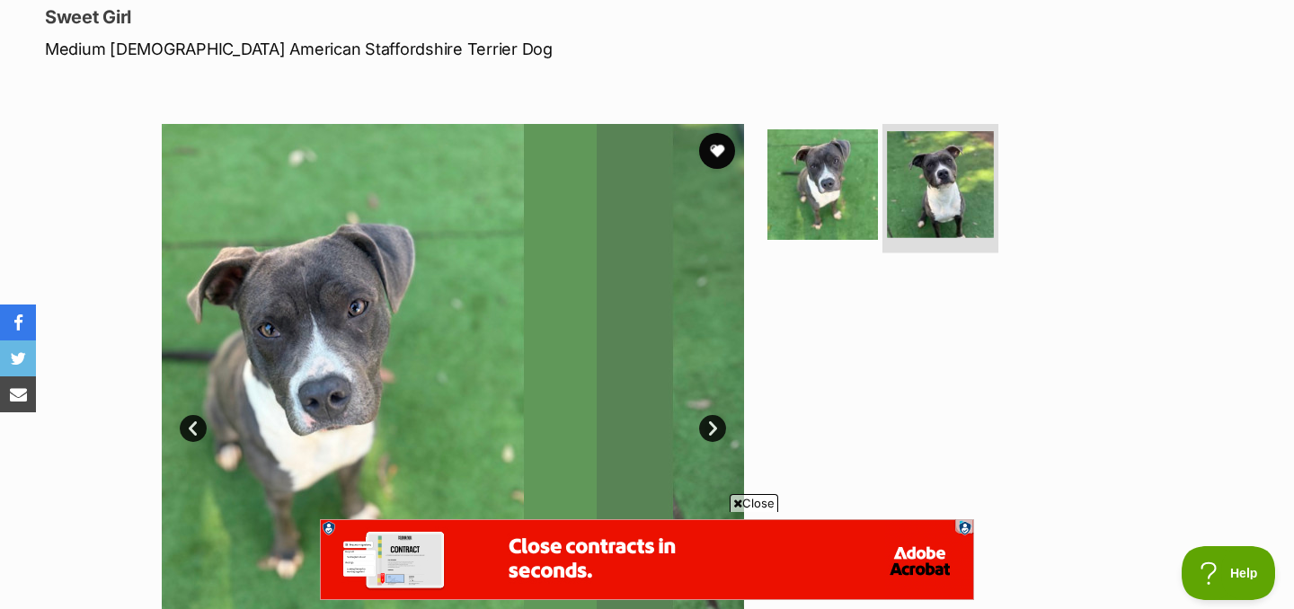
scroll to position [0, 0]
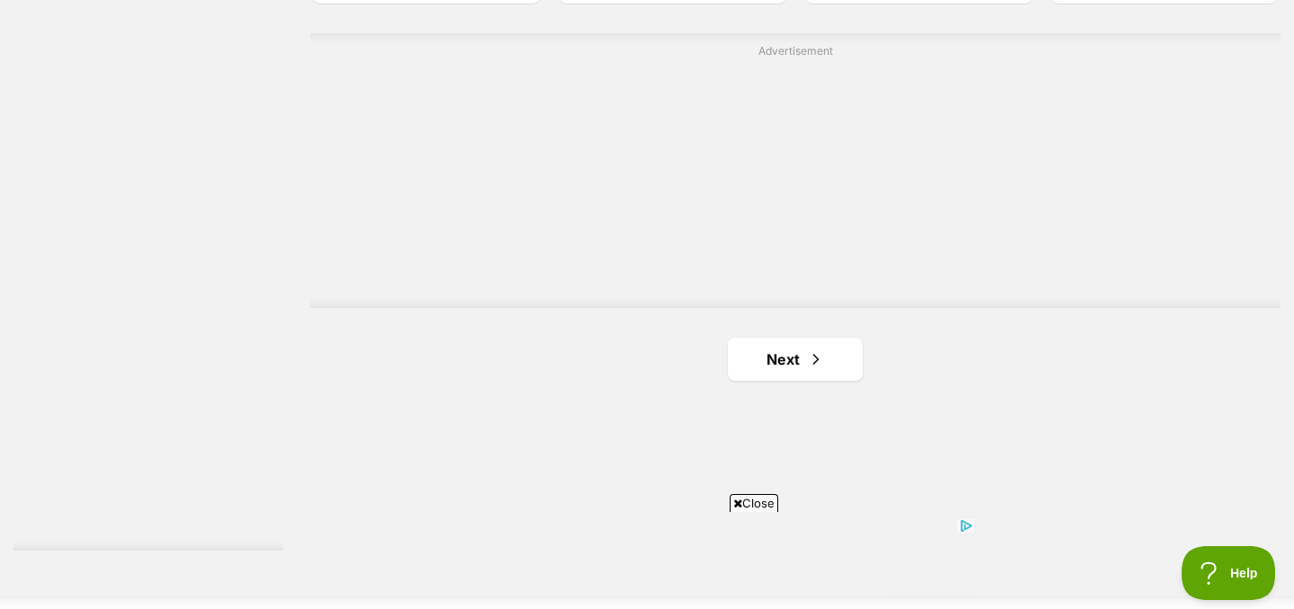
scroll to position [3115, 0]
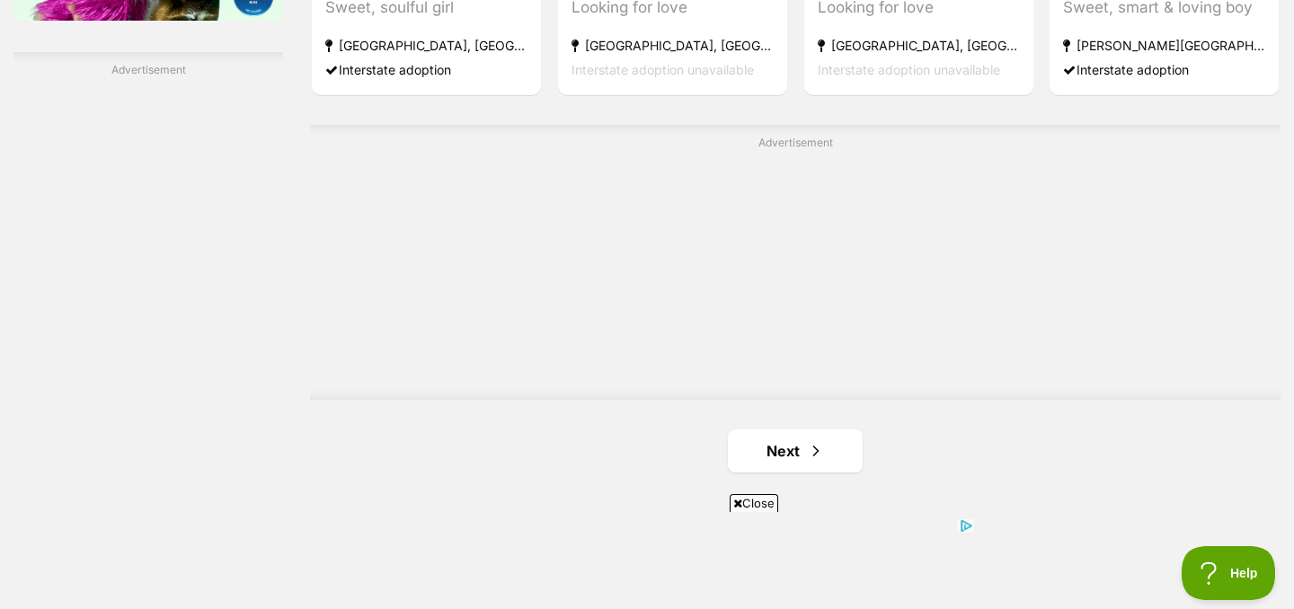
click at [777, 430] on link "Next" at bounding box center [795, 451] width 135 height 43
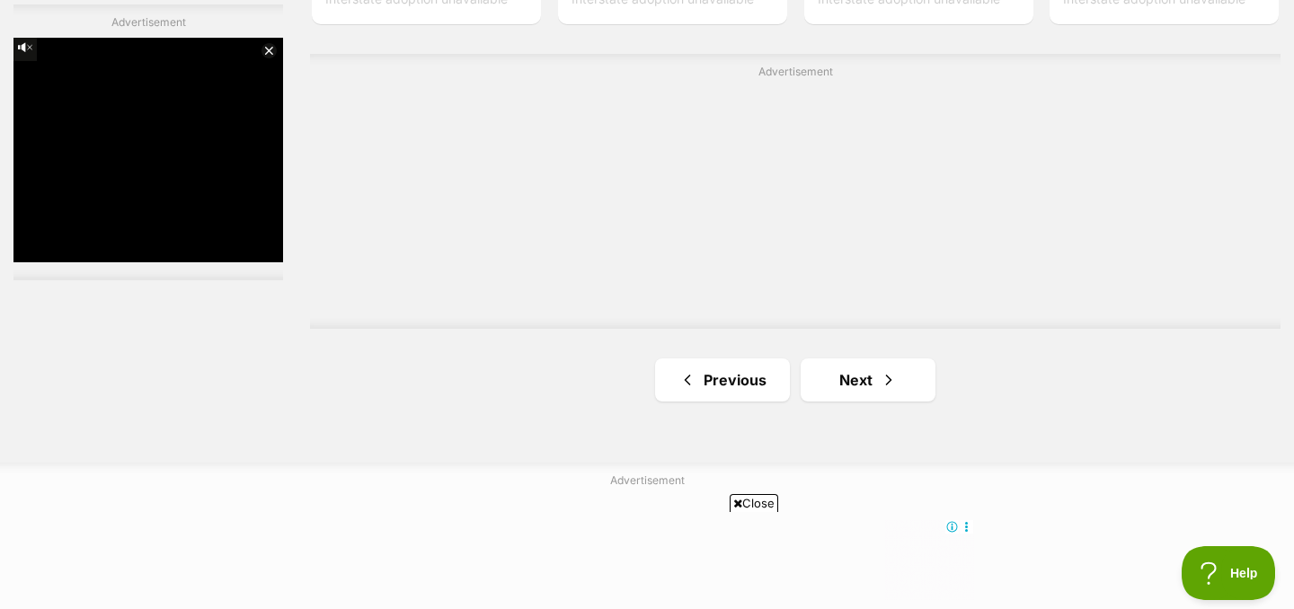
scroll to position [3264, 0]
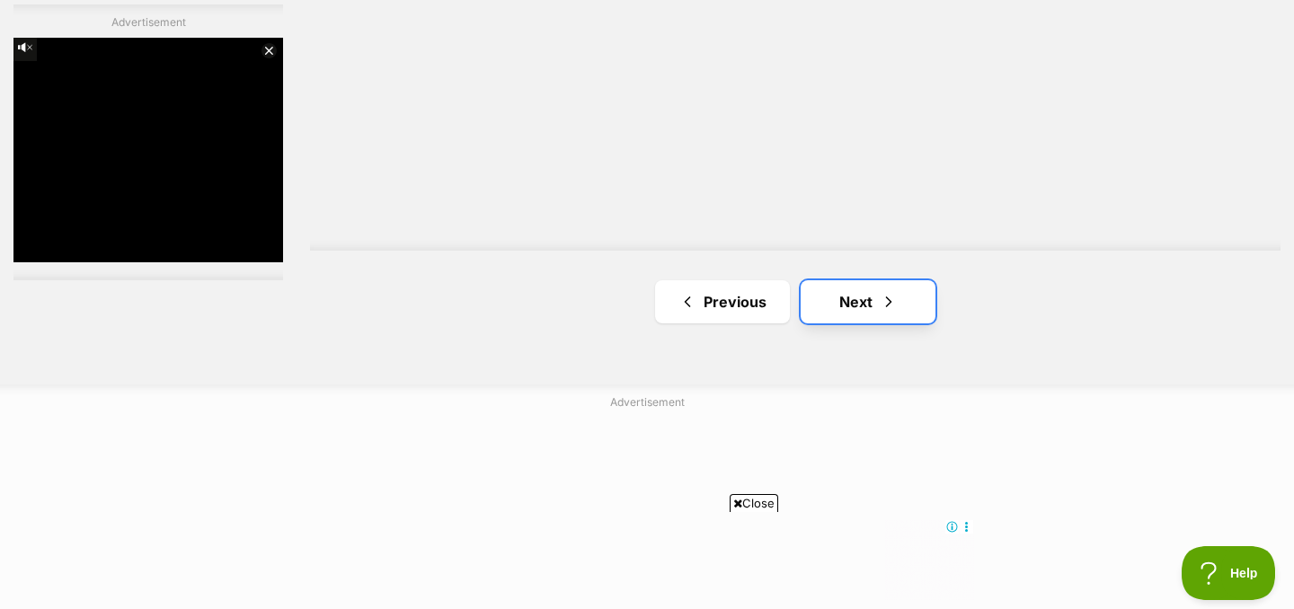
click at [881, 291] on span "Next page" at bounding box center [889, 302] width 18 height 22
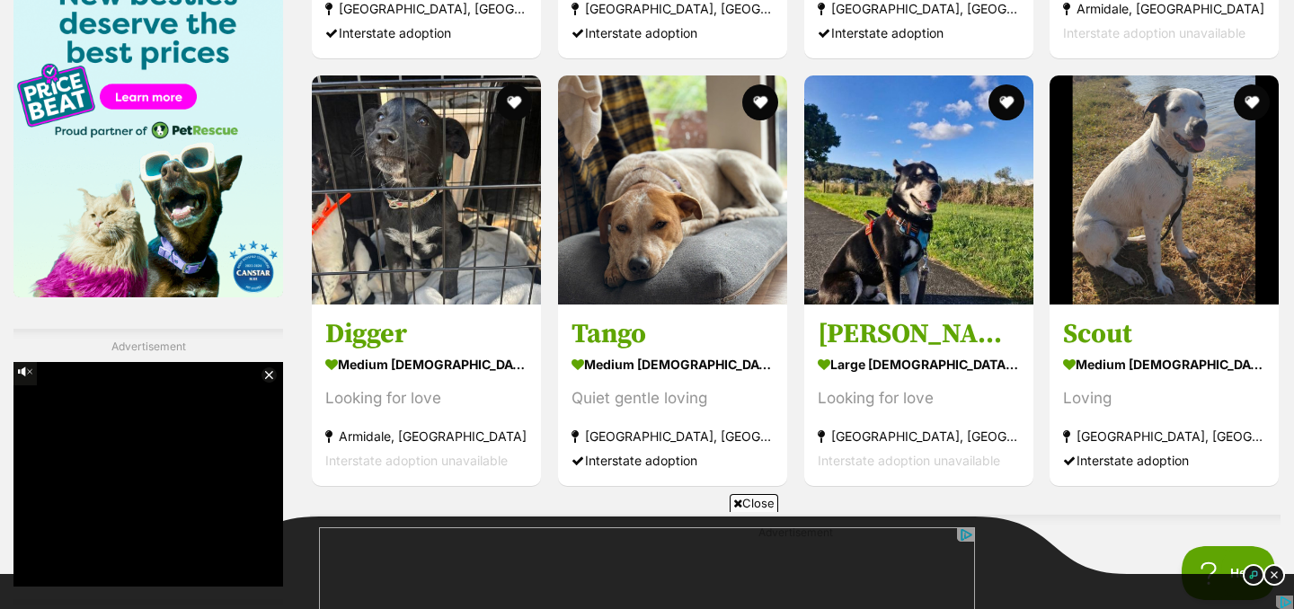
scroll to position [2828, 0]
